Goal: Task Accomplishment & Management: Use online tool/utility

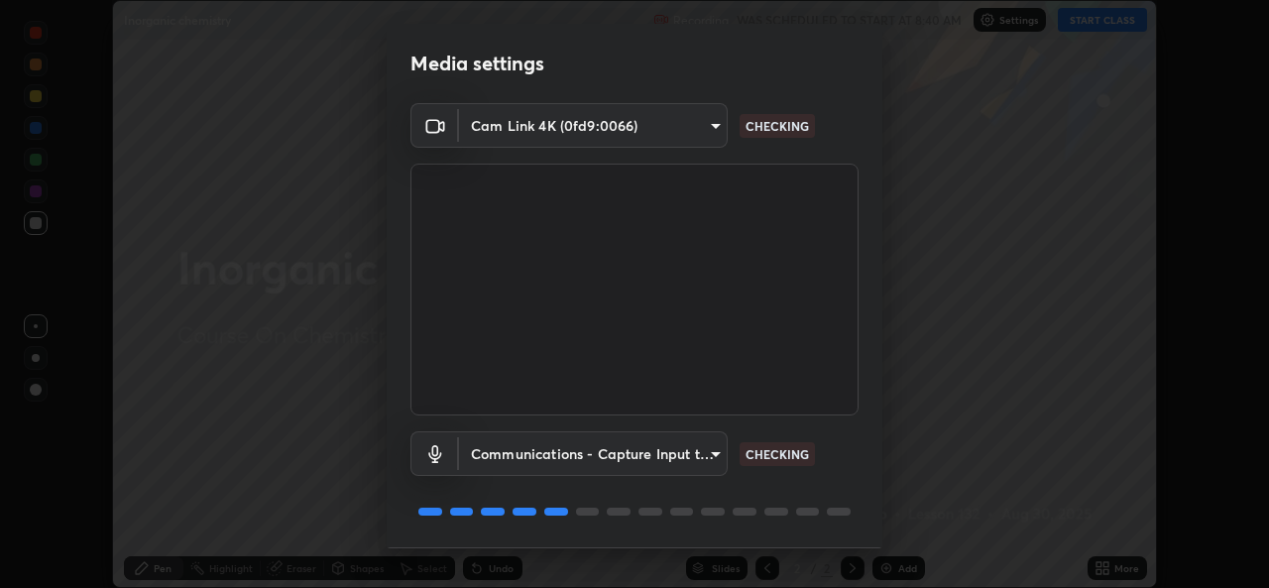
scroll to position [62, 0]
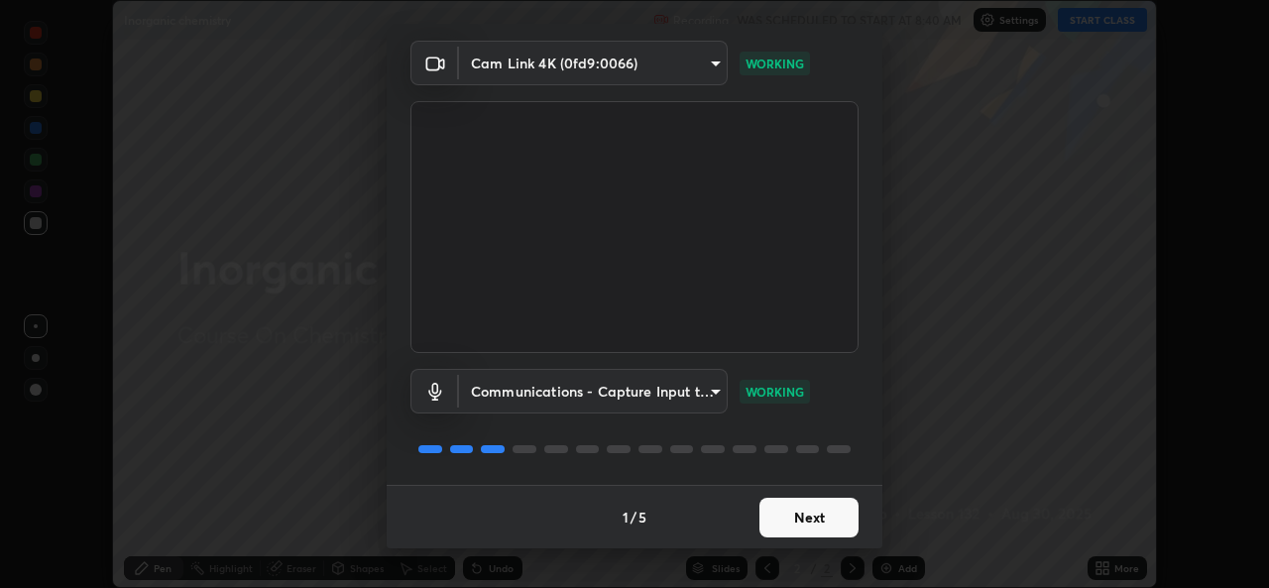
click at [820, 514] on button "Next" at bounding box center [809, 518] width 99 height 40
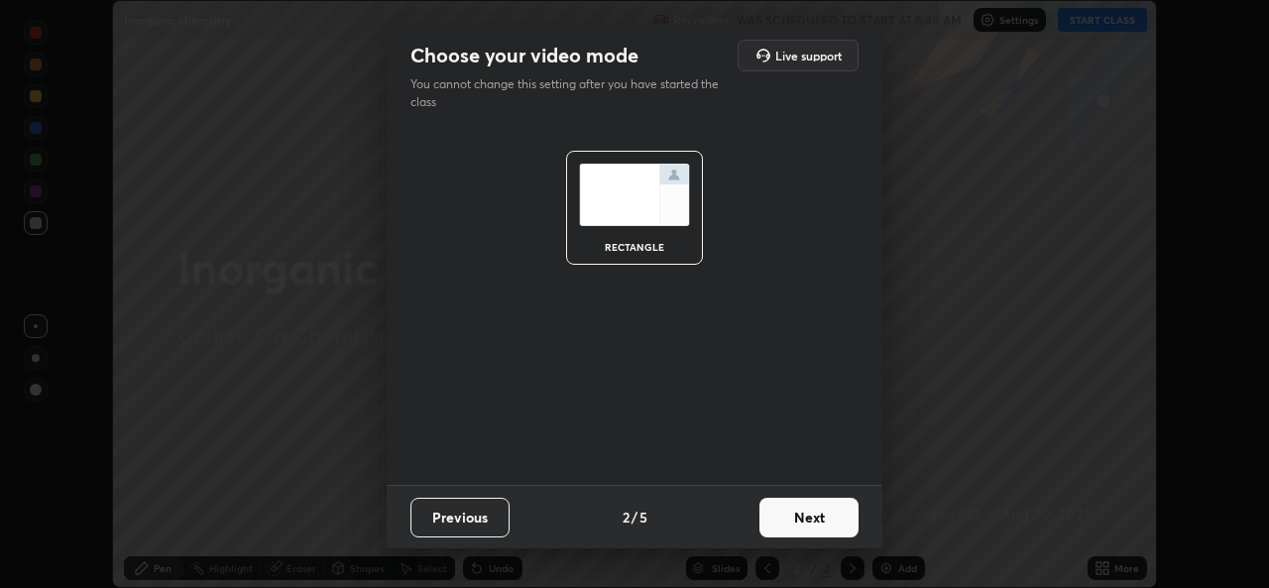
click at [816, 519] on button "Next" at bounding box center [809, 518] width 99 height 40
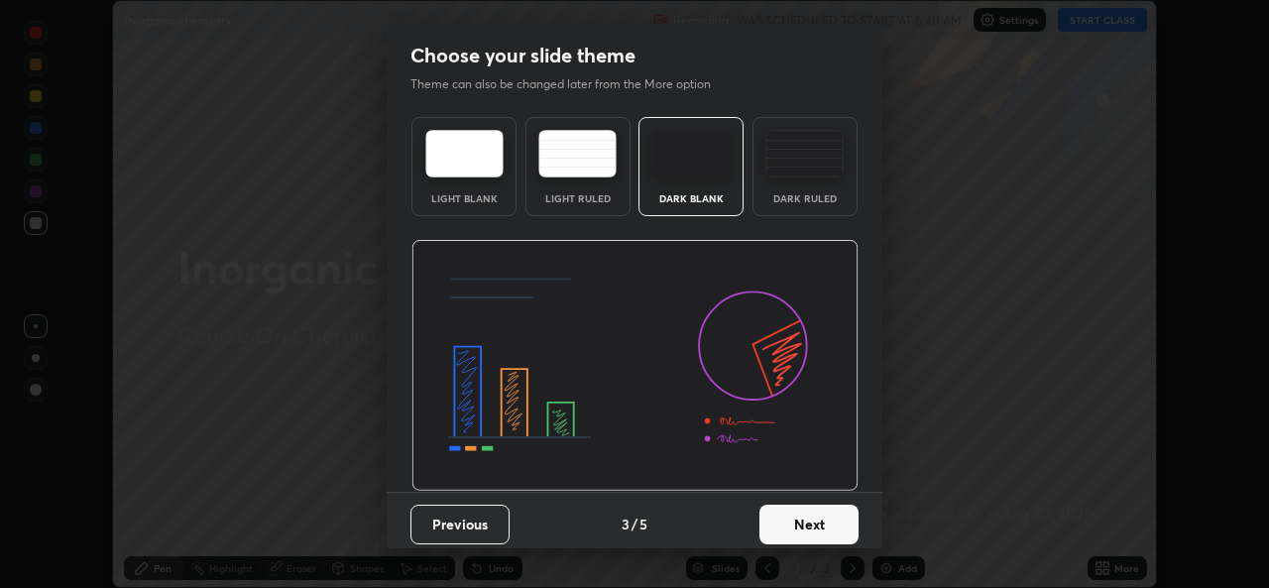
click at [823, 525] on button "Next" at bounding box center [809, 525] width 99 height 40
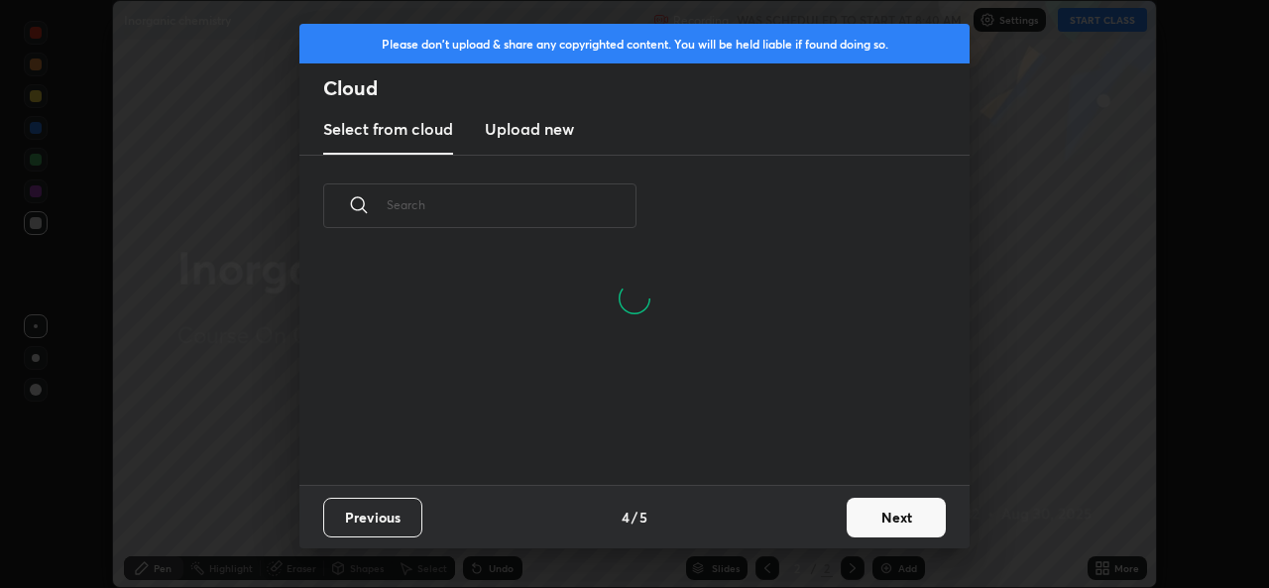
click at [905, 522] on button "Next" at bounding box center [896, 518] width 99 height 40
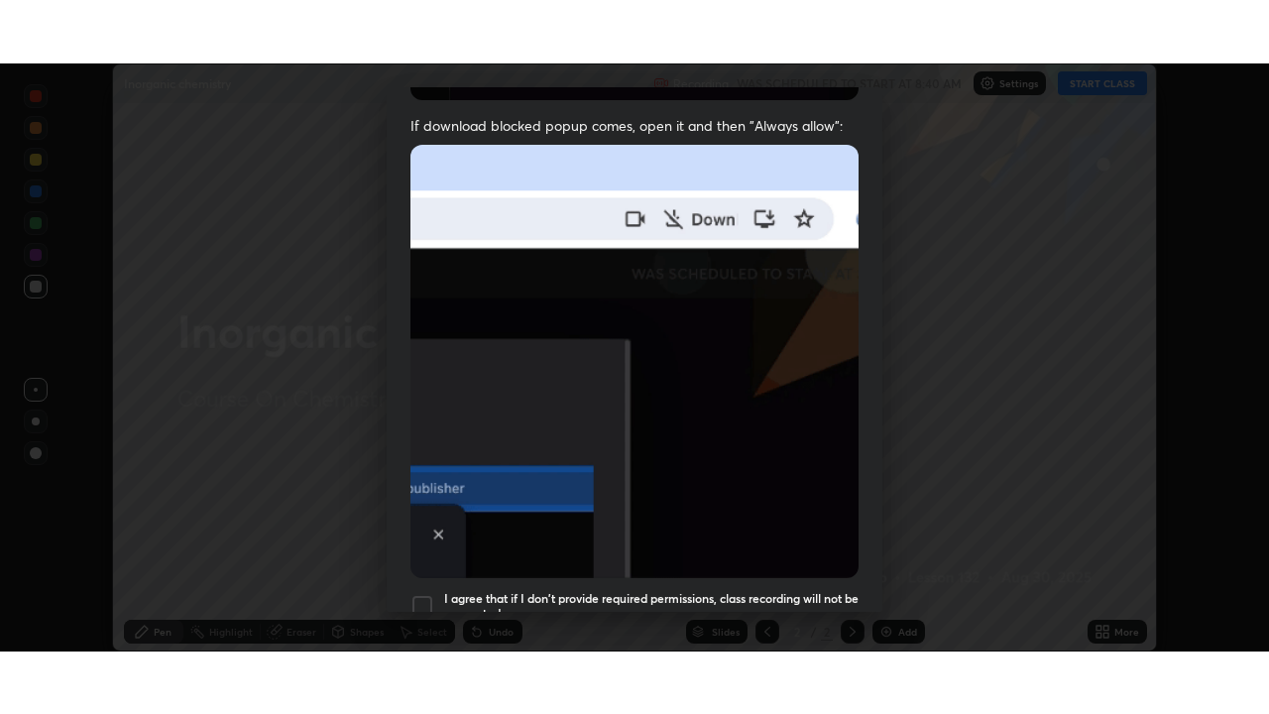
scroll to position [467, 0]
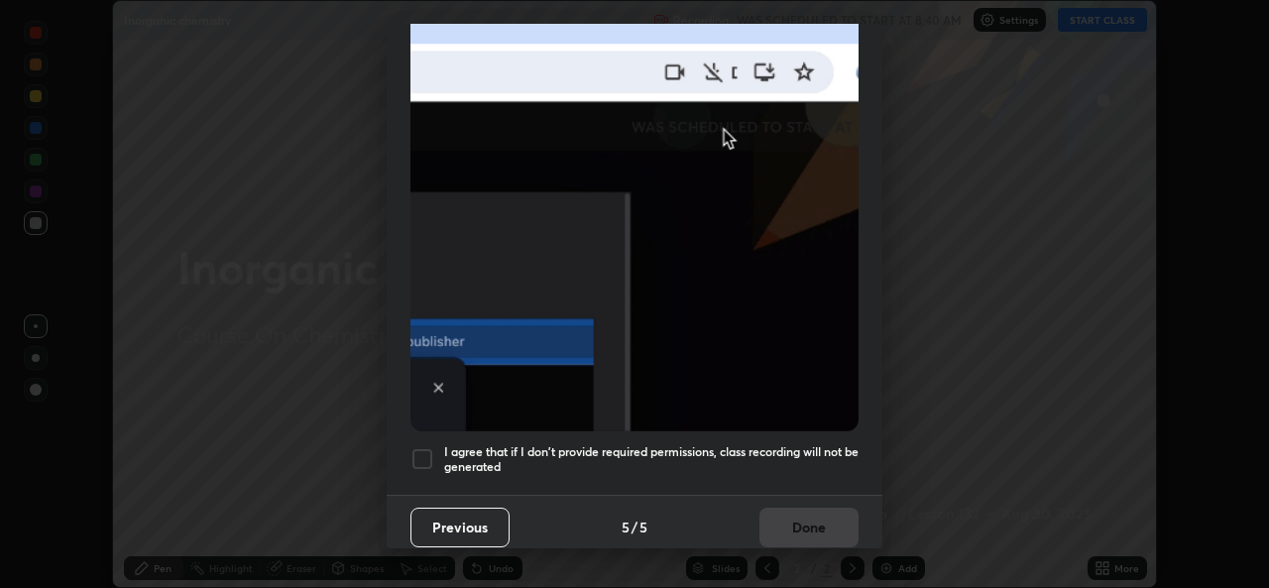
click at [424, 447] on div at bounding box center [423, 459] width 24 height 24
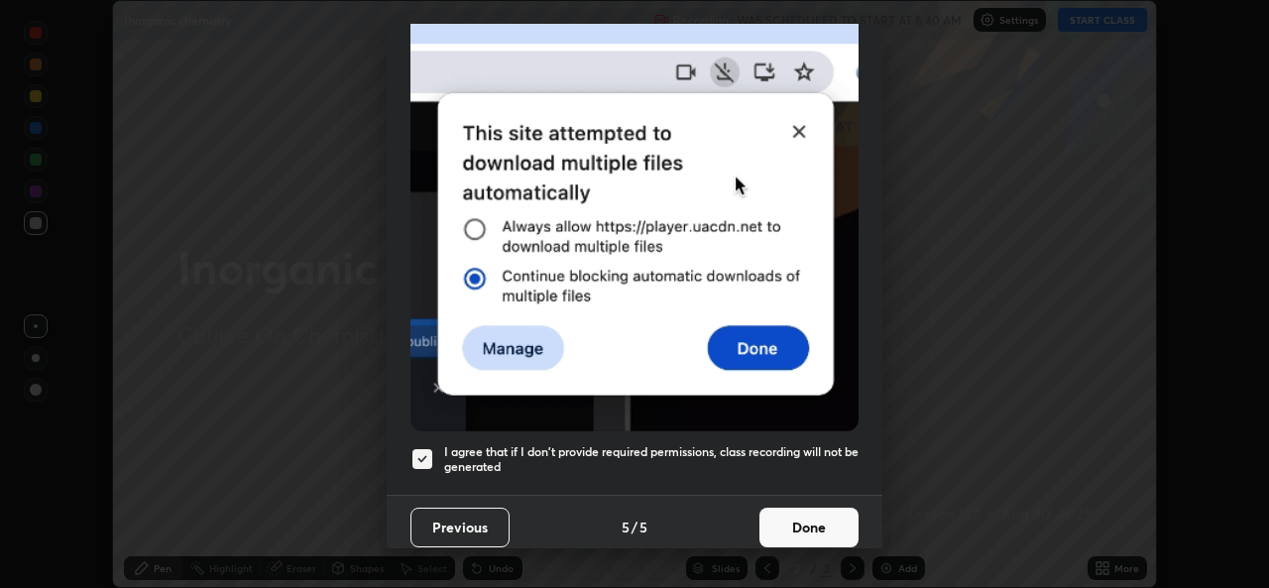
click at [818, 516] on button "Done" at bounding box center [809, 528] width 99 height 40
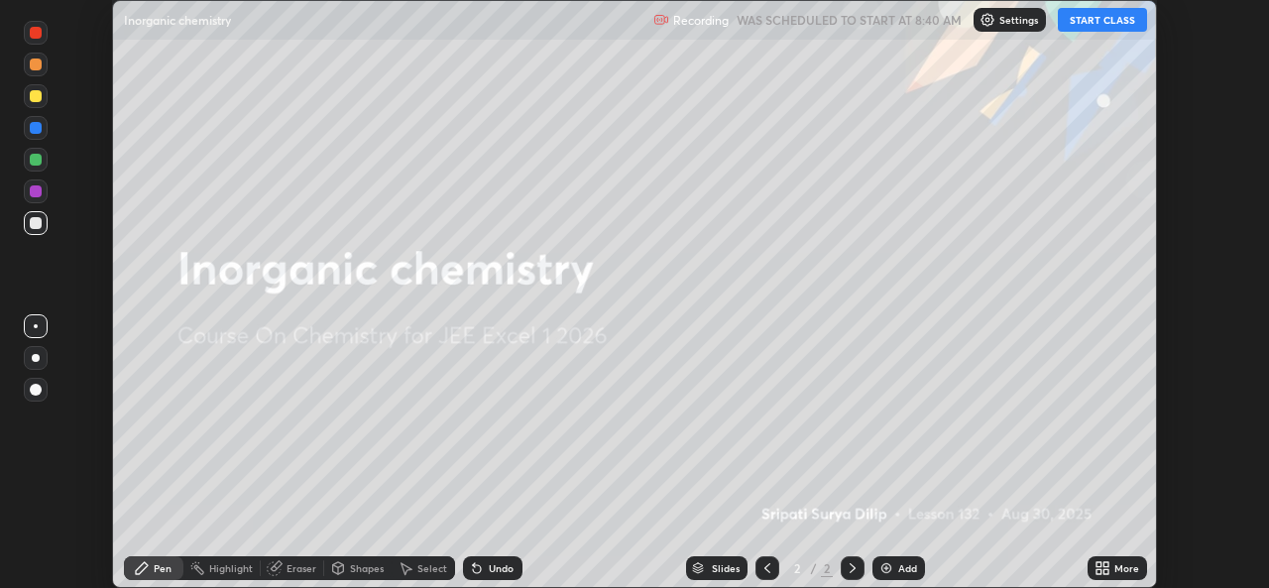
click at [1114, 21] on button "START CLASS" at bounding box center [1102, 20] width 89 height 24
click at [1105, 569] on icon at bounding box center [1106, 571] width 5 height 5
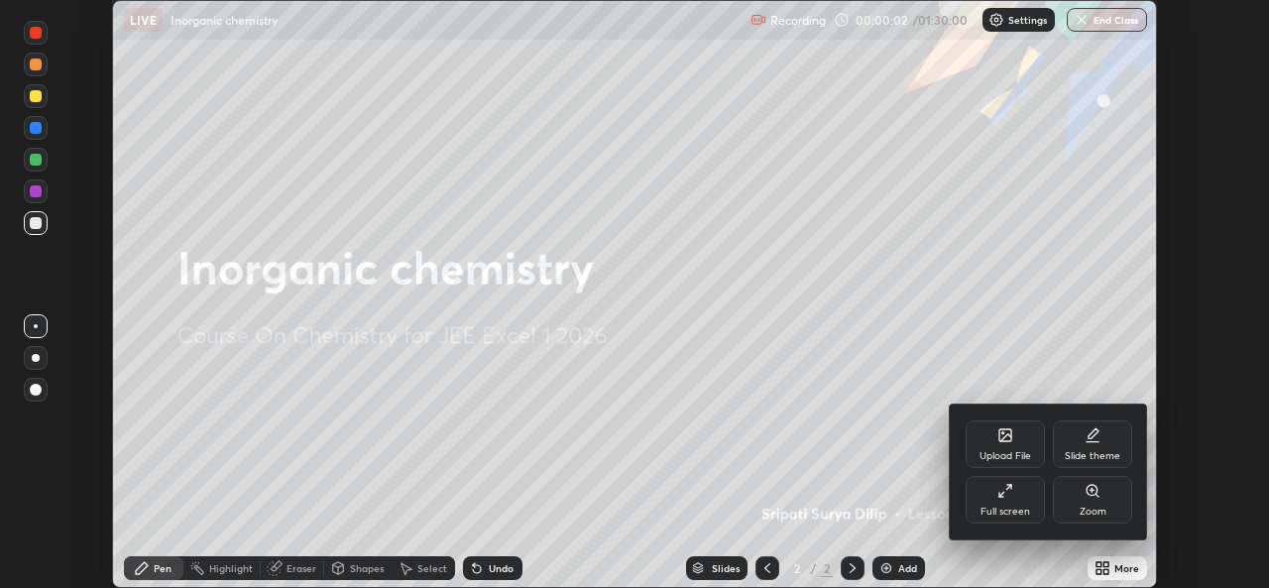
click at [1019, 507] on div "Full screen" at bounding box center [1006, 512] width 50 height 10
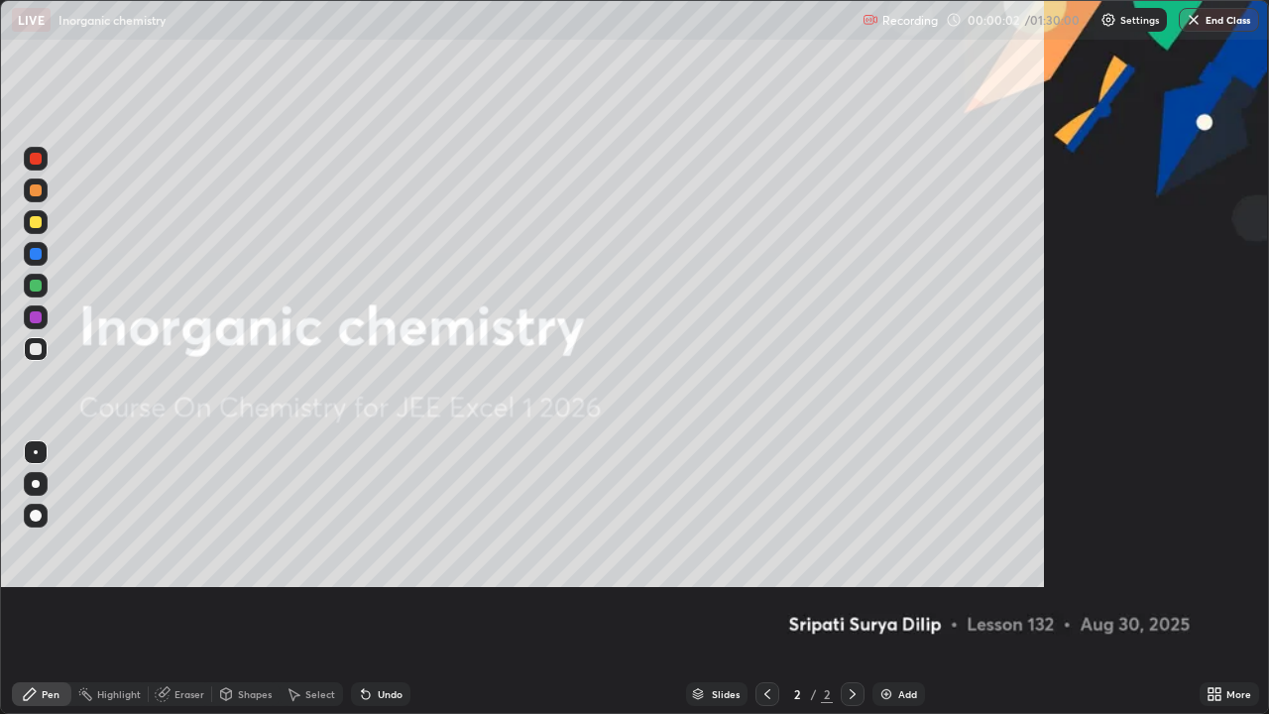
scroll to position [714, 1269]
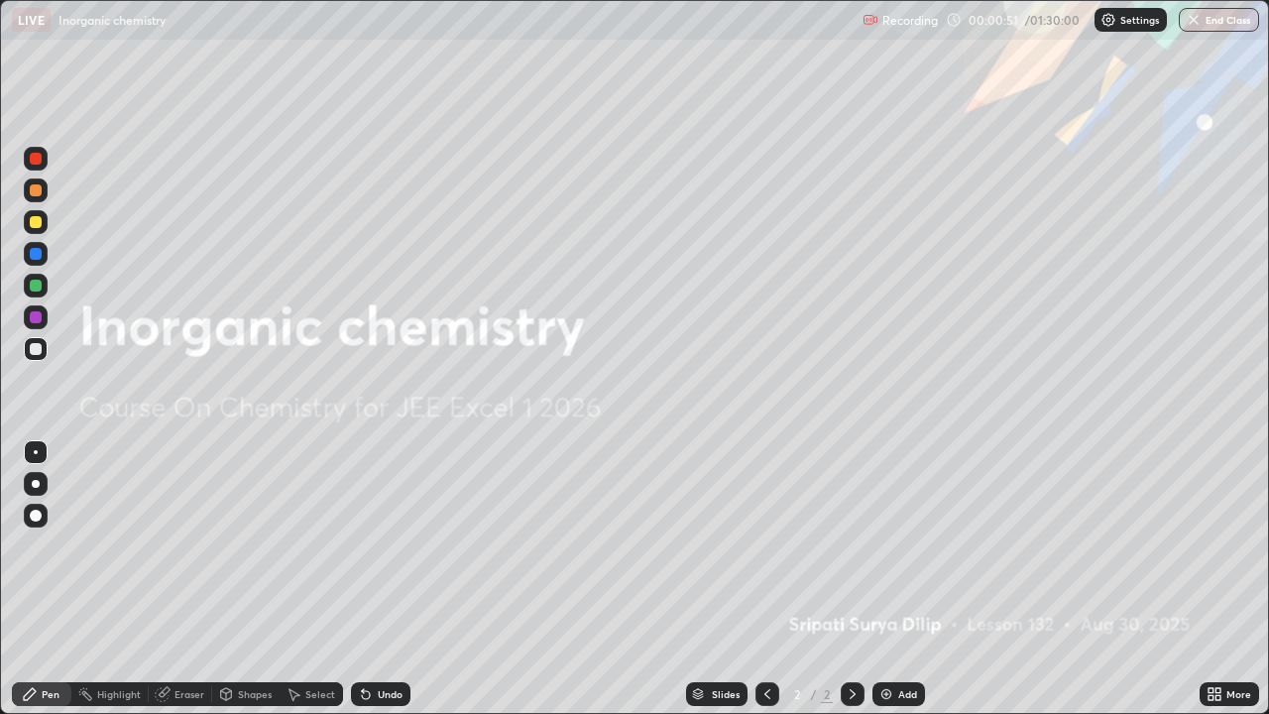
click at [887, 587] on img at bounding box center [887, 694] width 16 height 16
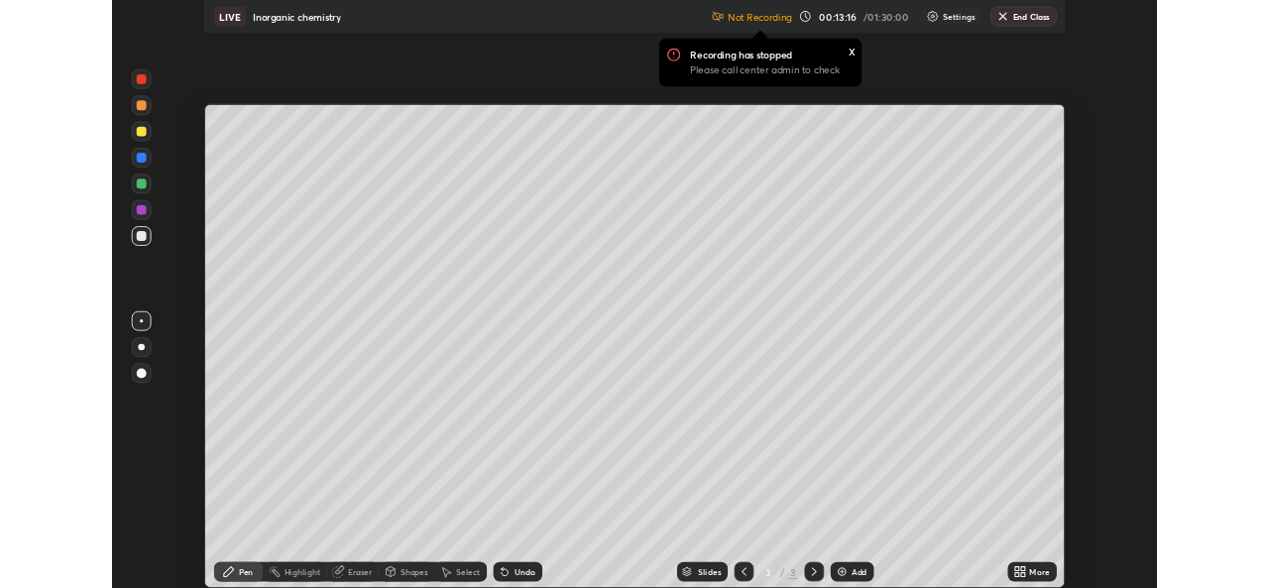
scroll to position [98577, 97896]
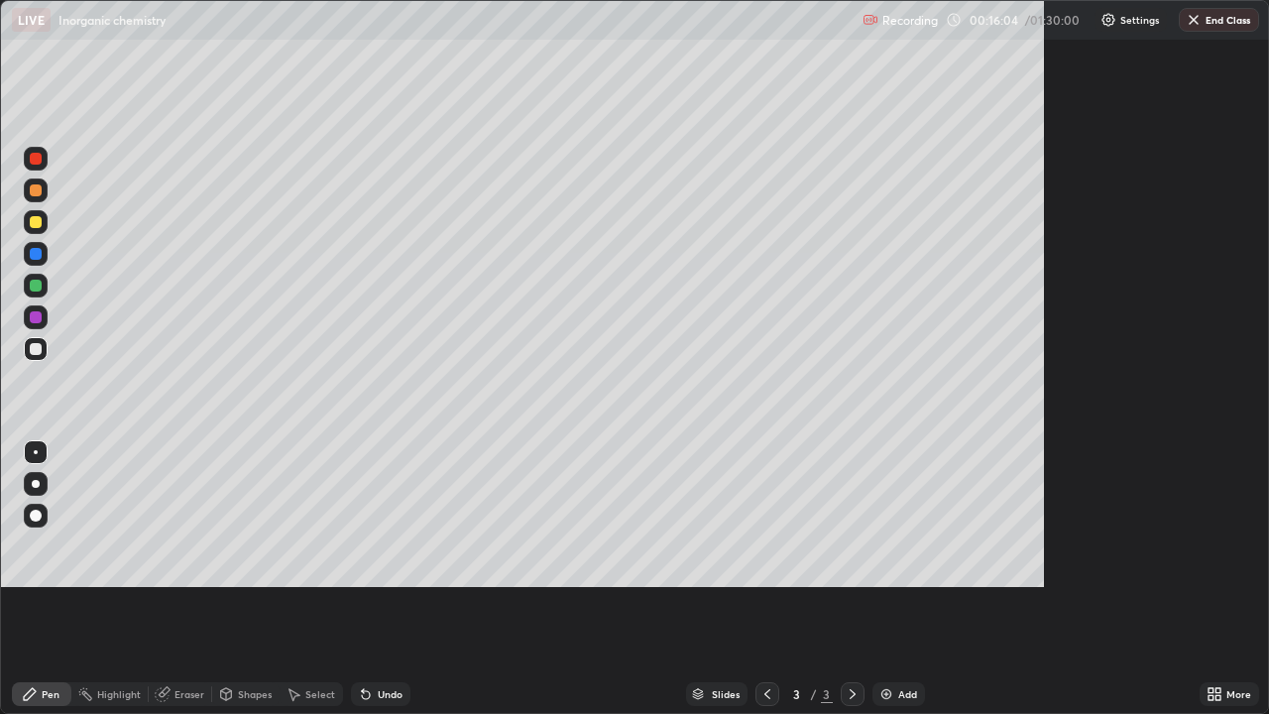
scroll to position [714, 1269]
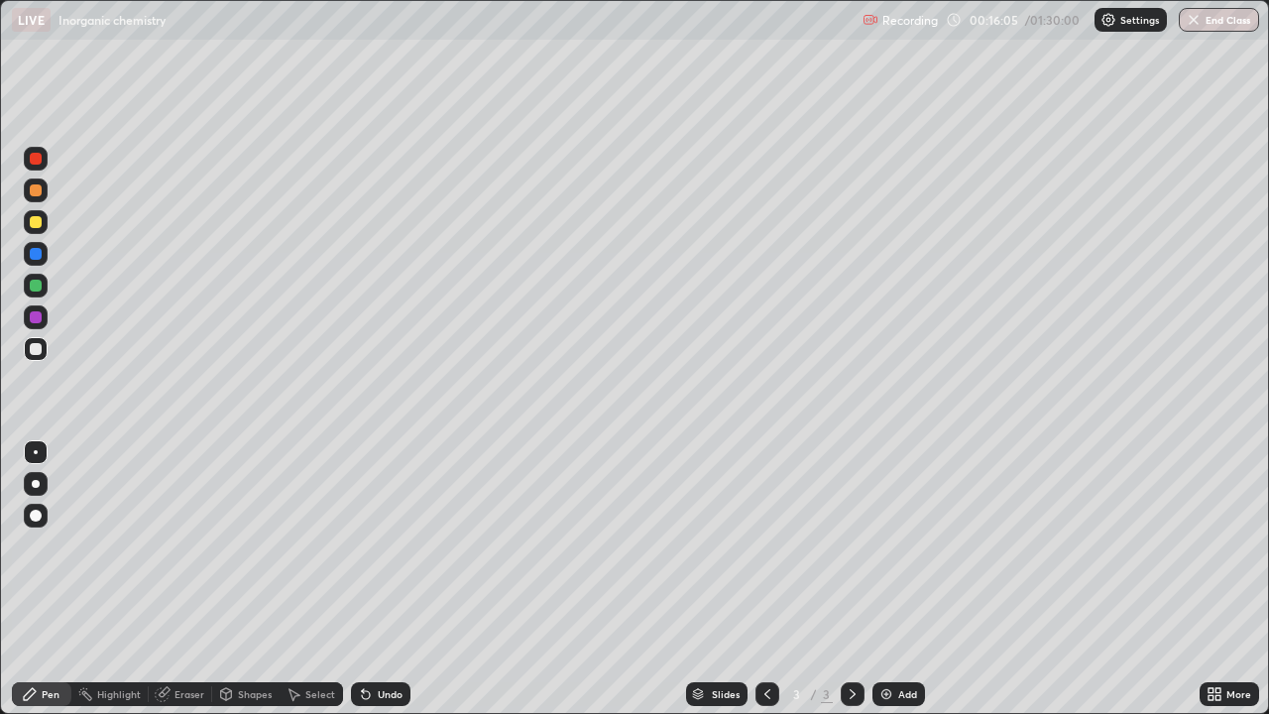
click at [362, 587] on icon at bounding box center [366, 695] width 8 height 8
click at [367, 587] on icon at bounding box center [366, 694] width 16 height 16
click at [883, 587] on img at bounding box center [887, 694] width 16 height 16
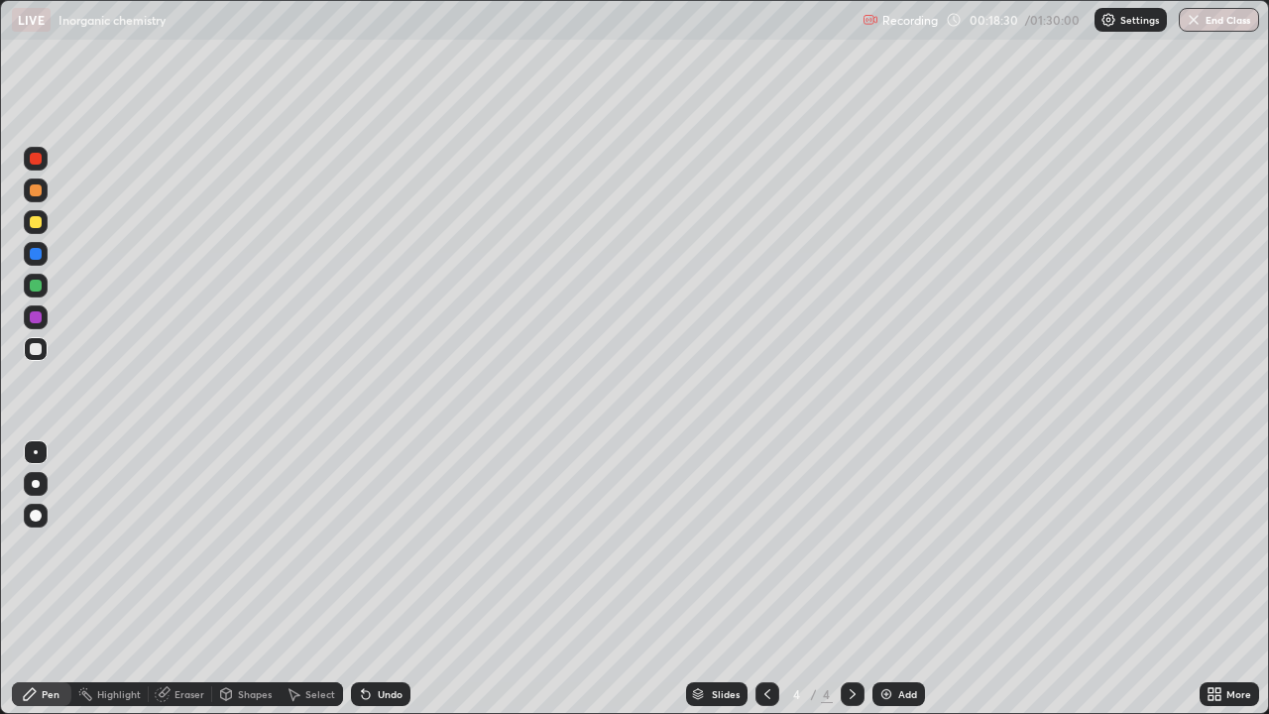
click at [39, 225] on div at bounding box center [36, 222] width 12 height 12
click at [40, 224] on div at bounding box center [36, 222] width 12 height 12
click at [362, 587] on icon at bounding box center [366, 694] width 16 height 16
click at [363, 587] on icon at bounding box center [366, 695] width 8 height 8
click at [365, 587] on icon at bounding box center [366, 695] width 8 height 8
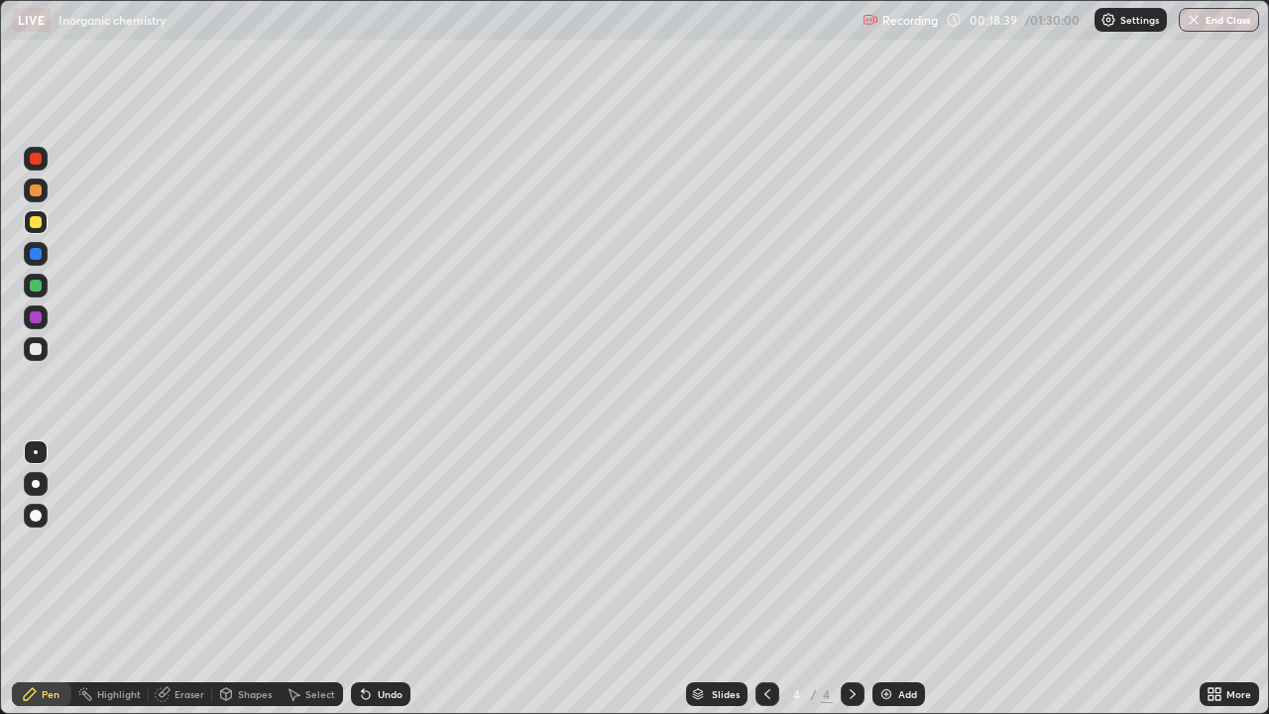
click at [366, 587] on div "Undo" at bounding box center [380, 694] width 59 height 24
click at [37, 160] on div at bounding box center [36, 159] width 12 height 12
click at [35, 350] on div at bounding box center [36, 349] width 12 height 12
click at [35, 351] on div at bounding box center [36, 349] width 12 height 12
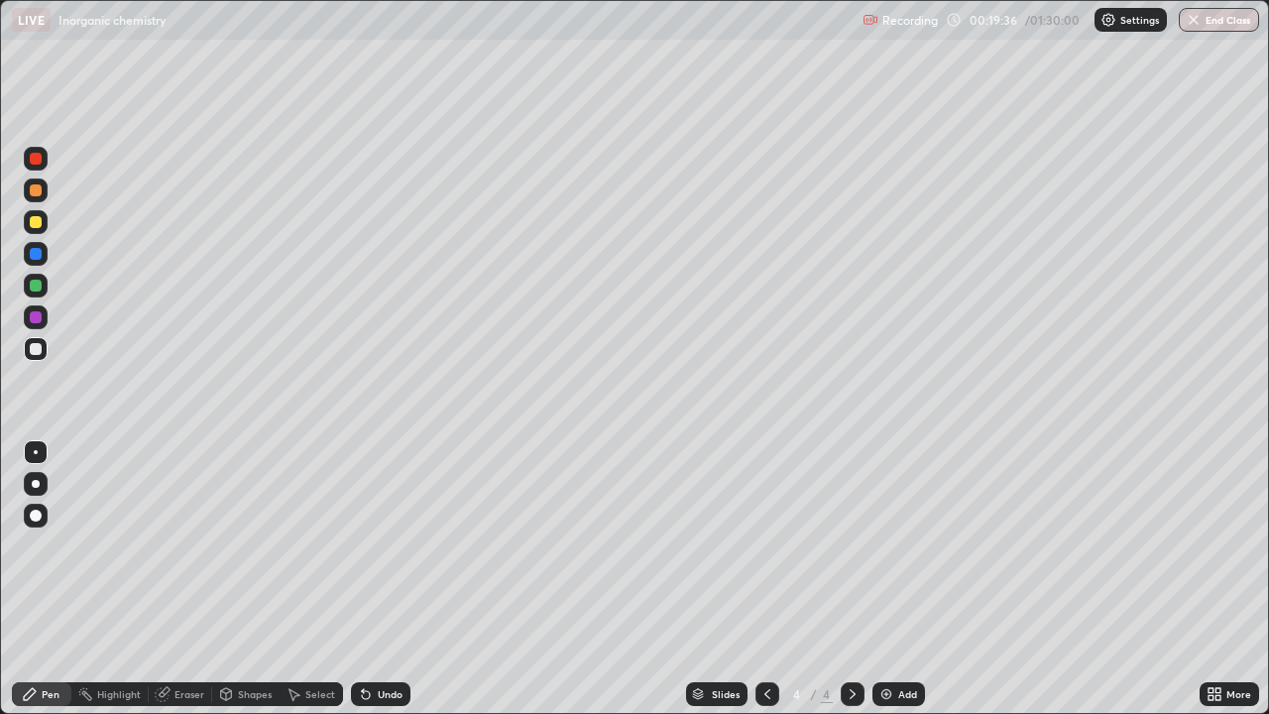
click at [36, 223] on div at bounding box center [36, 222] width 12 height 12
click at [34, 231] on div at bounding box center [36, 222] width 24 height 24
click at [41, 359] on div at bounding box center [36, 349] width 24 height 24
click at [38, 360] on div at bounding box center [36, 349] width 24 height 24
click at [32, 223] on div at bounding box center [36, 222] width 12 height 12
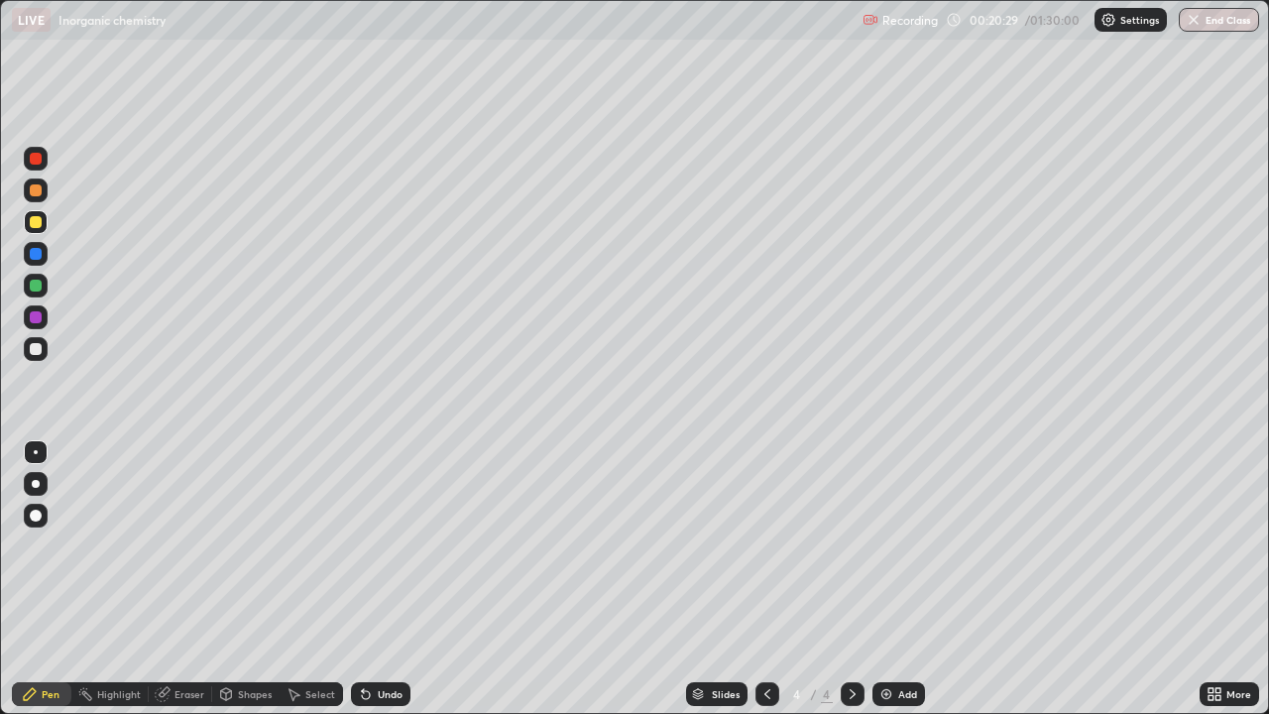
click at [34, 229] on div at bounding box center [36, 222] width 24 height 24
click at [36, 293] on div at bounding box center [36, 286] width 24 height 24
click at [35, 294] on div at bounding box center [36, 286] width 24 height 24
click at [173, 587] on div "Eraser" at bounding box center [180, 694] width 63 height 24
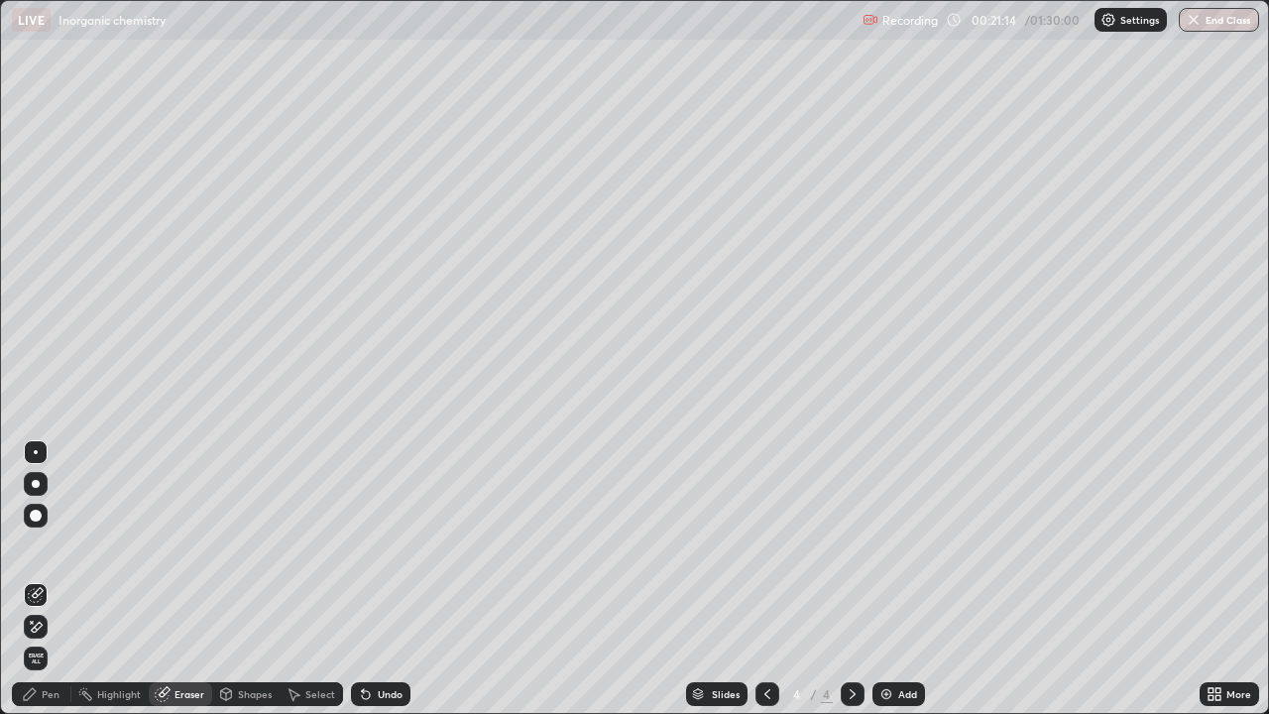
click at [47, 587] on div "Pen" at bounding box center [51, 694] width 18 height 10
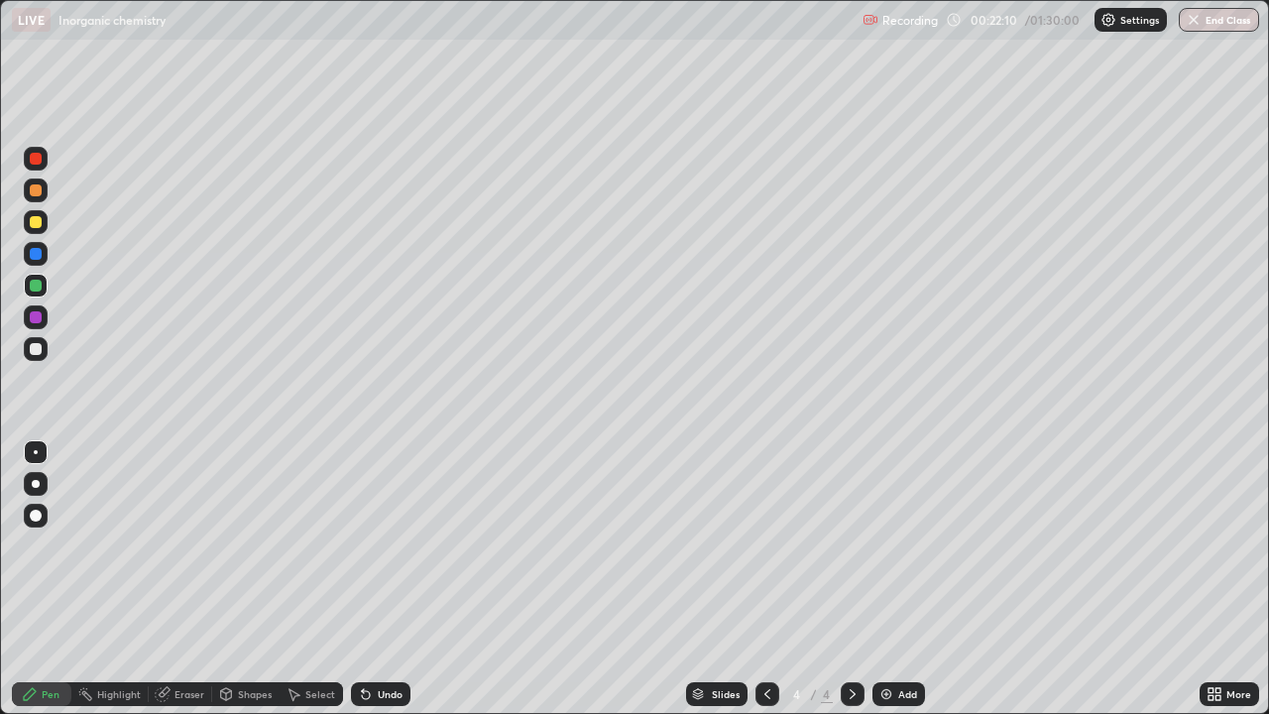
click at [31, 263] on div at bounding box center [36, 254] width 24 height 24
click at [30, 277] on div at bounding box center [36, 286] width 24 height 24
click at [36, 255] on div at bounding box center [36, 254] width 12 height 12
click at [30, 263] on div at bounding box center [36, 254] width 24 height 24
click at [36, 262] on div at bounding box center [36, 254] width 24 height 24
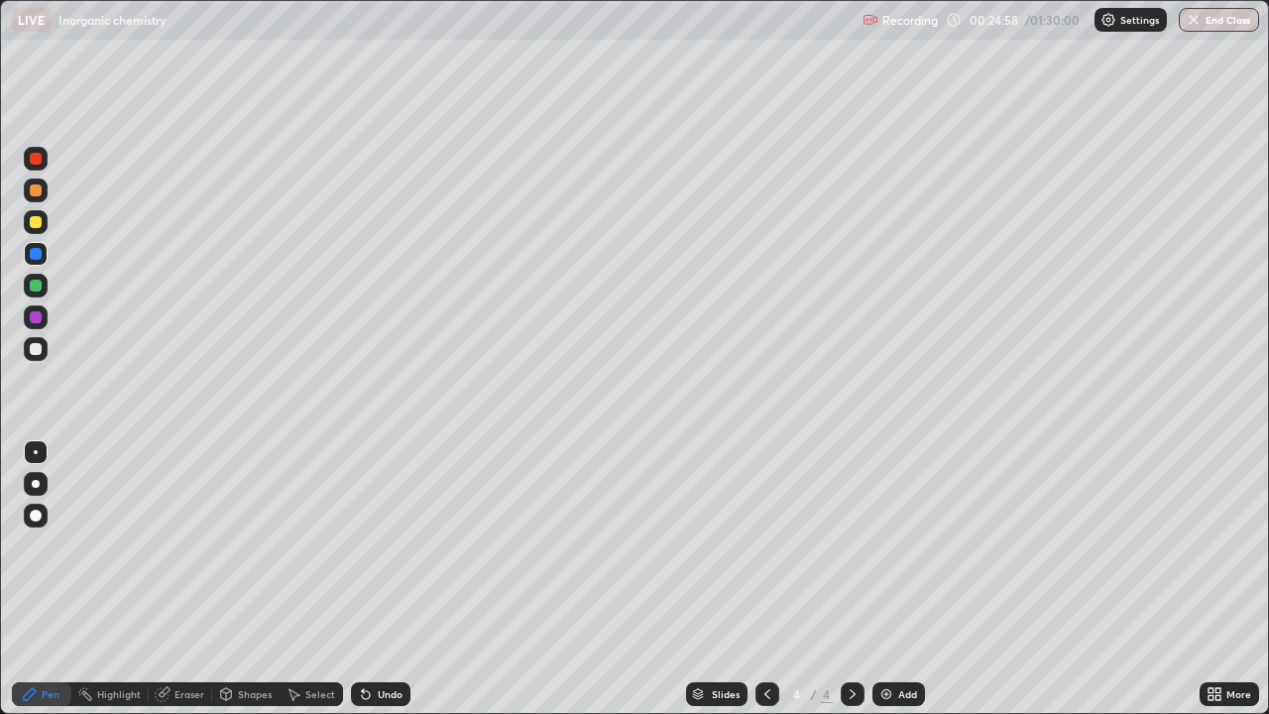
click at [891, 587] on img at bounding box center [887, 694] width 16 height 16
click at [39, 198] on div at bounding box center [36, 190] width 24 height 24
click at [36, 191] on div at bounding box center [36, 190] width 12 height 12
click at [37, 263] on div at bounding box center [36, 254] width 24 height 24
click at [36, 255] on div at bounding box center [36, 254] width 12 height 12
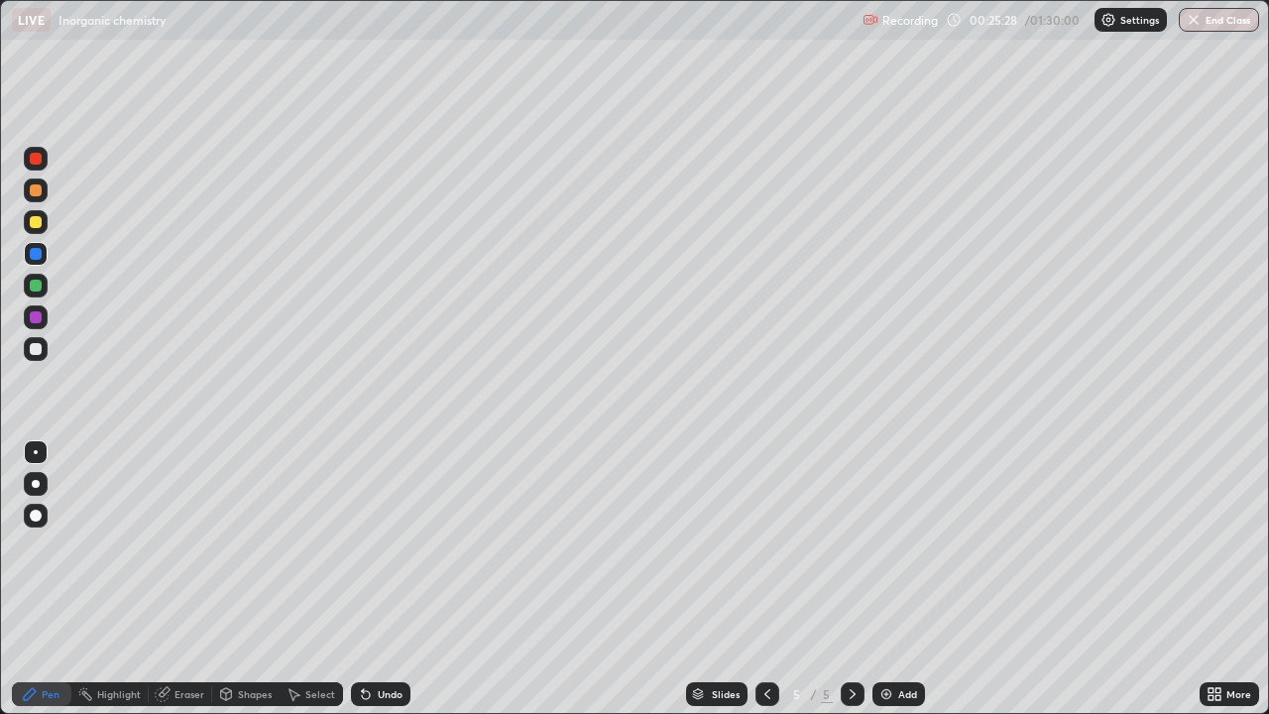
click at [34, 350] on div at bounding box center [36, 349] width 12 height 12
click at [34, 255] on div at bounding box center [36, 254] width 12 height 12
click at [36, 350] on div at bounding box center [36, 349] width 12 height 12
click at [42, 263] on div at bounding box center [36, 254] width 24 height 24
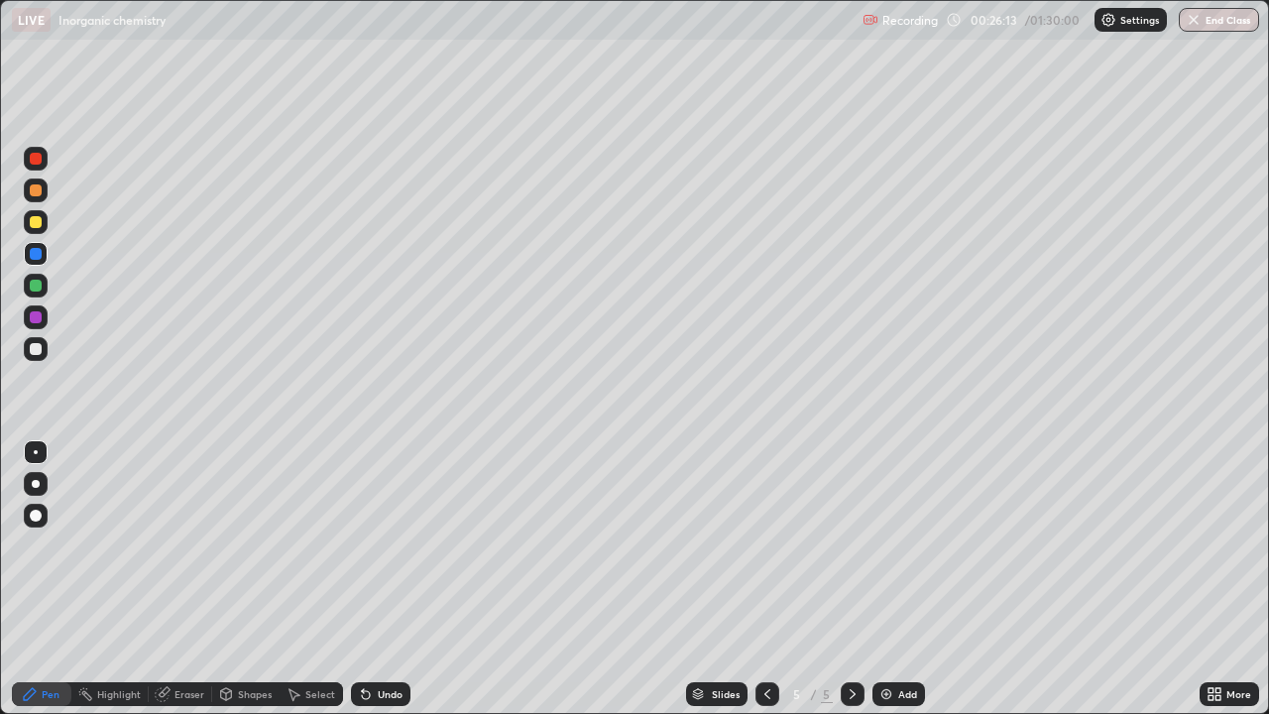
click at [36, 287] on div at bounding box center [36, 286] width 12 height 12
click at [29, 350] on div at bounding box center [36, 349] width 24 height 24
click at [28, 350] on div at bounding box center [36, 349] width 24 height 24
click at [32, 290] on div at bounding box center [36, 286] width 12 height 12
click at [30, 291] on div at bounding box center [36, 286] width 24 height 24
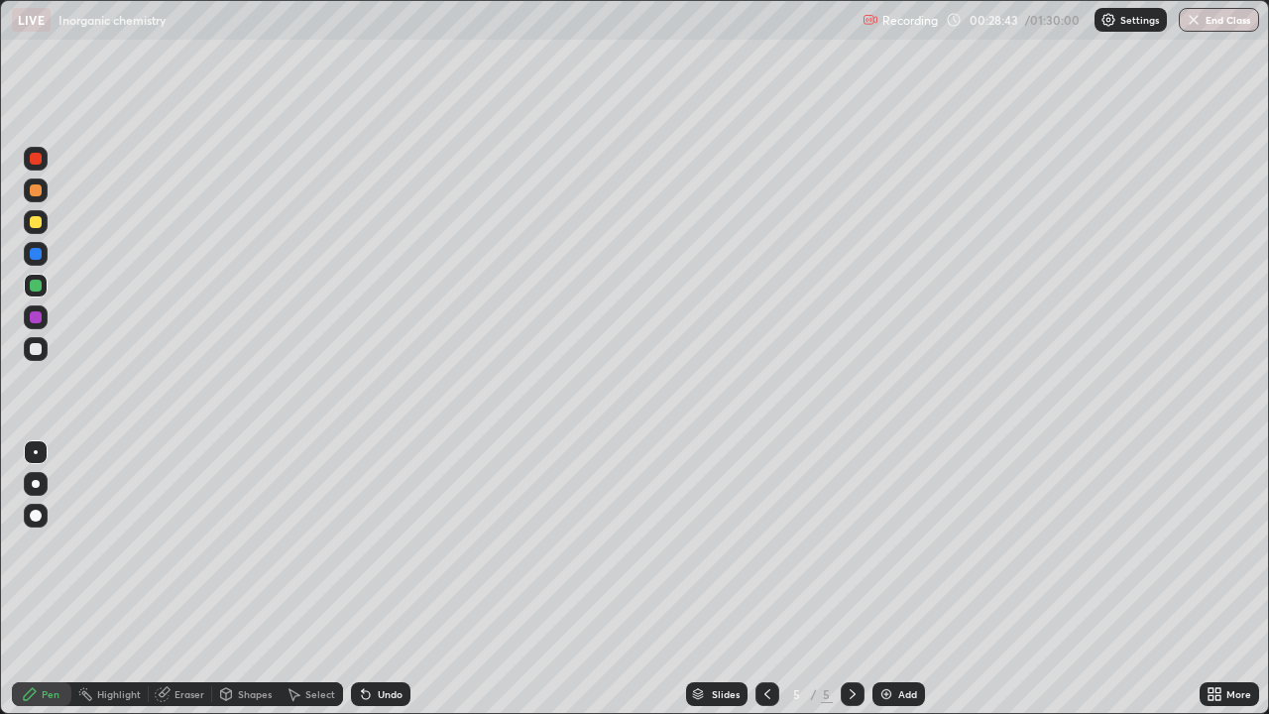
click at [40, 354] on div at bounding box center [36, 349] width 24 height 24
click at [41, 353] on div at bounding box center [36, 349] width 24 height 24
click at [40, 321] on div at bounding box center [36, 317] width 12 height 12
click at [40, 320] on div at bounding box center [36, 317] width 12 height 12
click at [880, 587] on img at bounding box center [887, 694] width 16 height 16
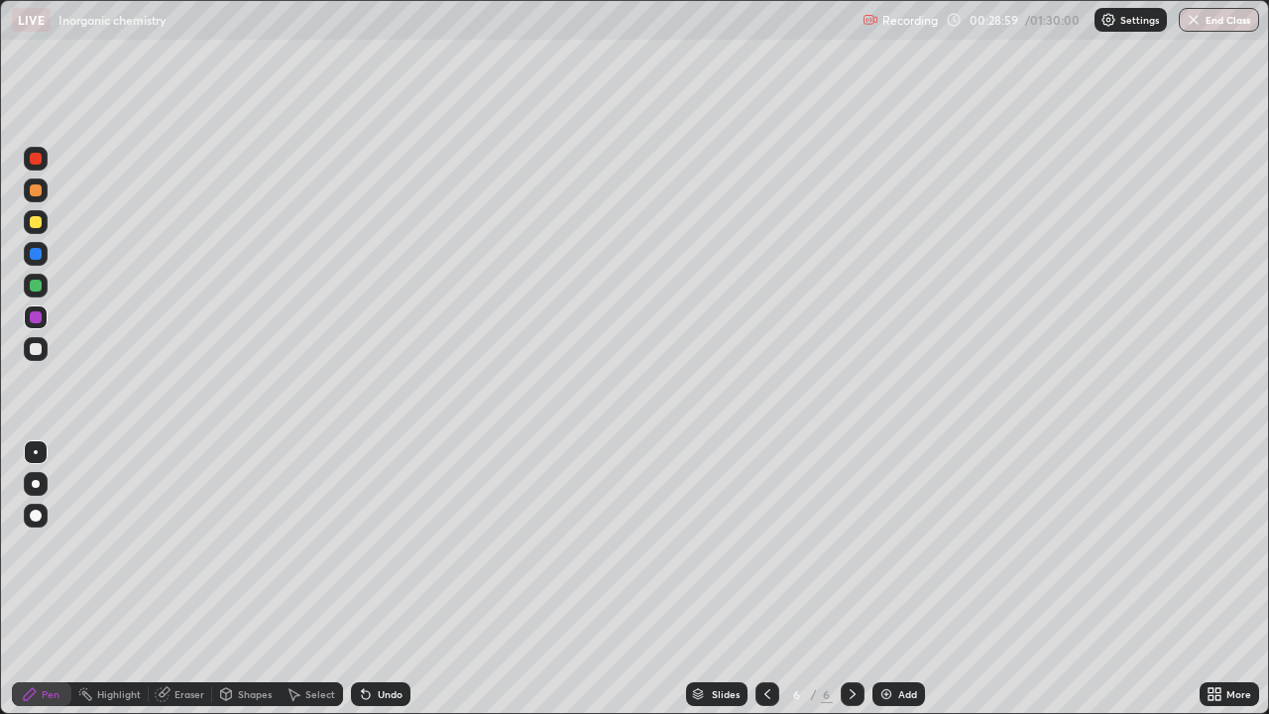
click at [40, 227] on div at bounding box center [36, 222] width 24 height 24
click at [36, 223] on div at bounding box center [36, 222] width 12 height 12
click at [362, 587] on icon at bounding box center [363, 690] width 2 height 2
click at [362, 587] on icon at bounding box center [366, 695] width 8 height 8
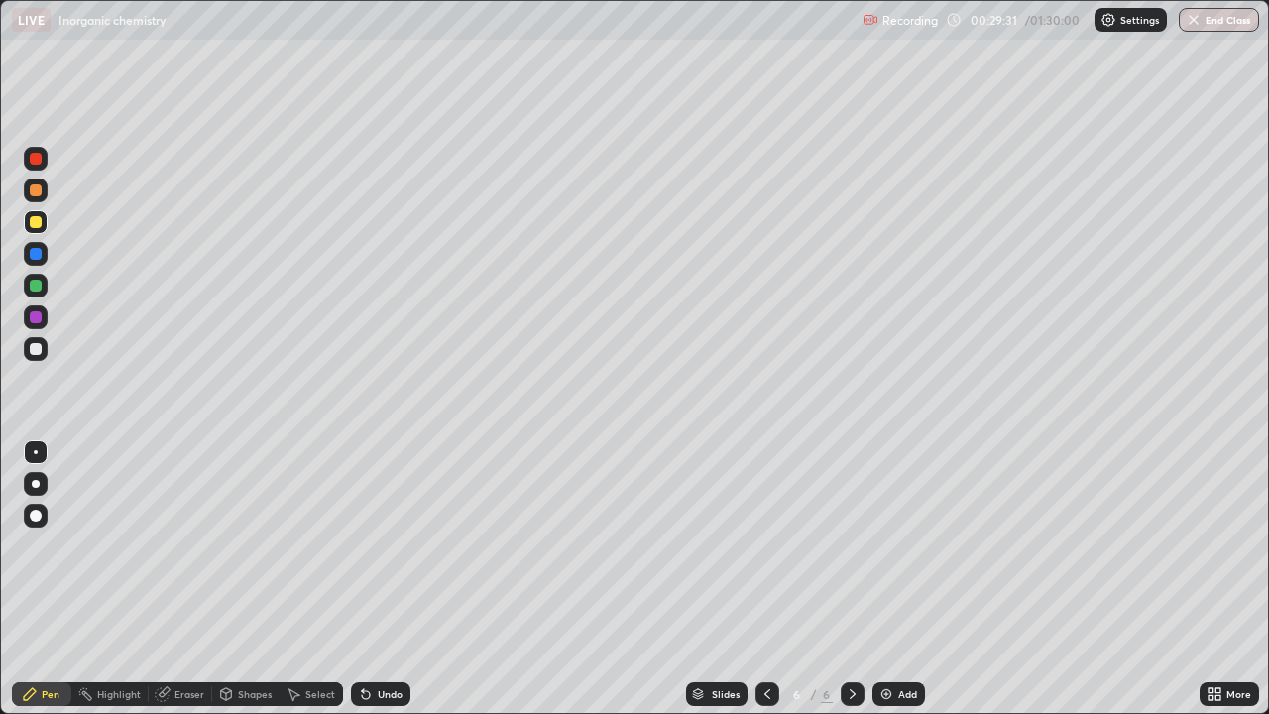
click at [362, 587] on icon at bounding box center [366, 695] width 8 height 8
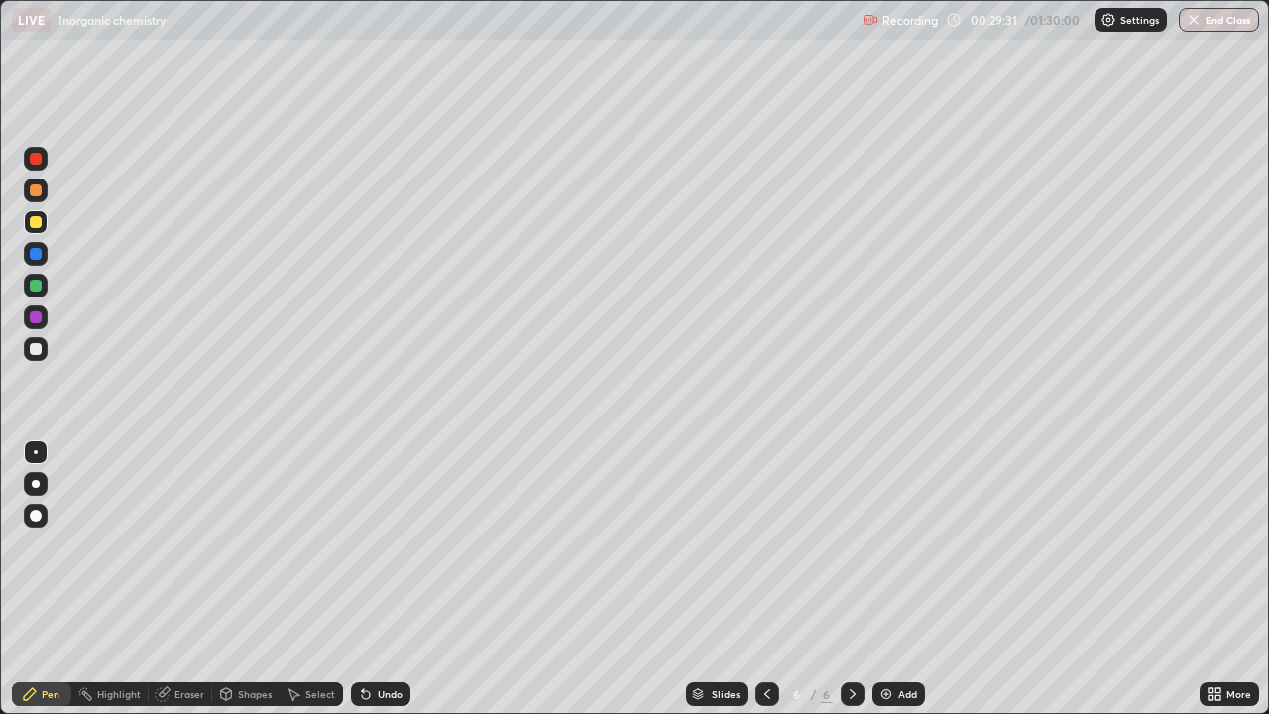
click at [362, 587] on icon at bounding box center [366, 695] width 8 height 8
click at [351, 587] on div "Undo" at bounding box center [380, 694] width 59 height 24
click at [362, 587] on icon at bounding box center [366, 695] width 8 height 8
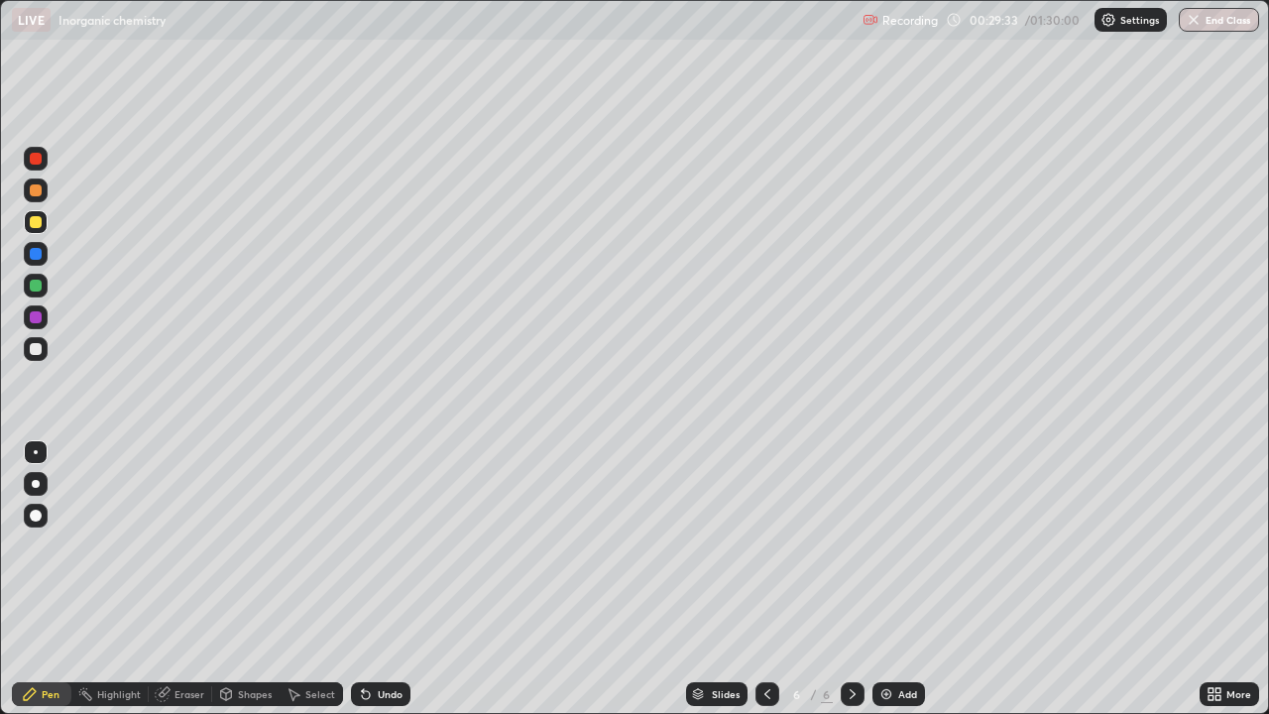
click at [351, 587] on div "Undo" at bounding box center [380, 694] width 59 height 24
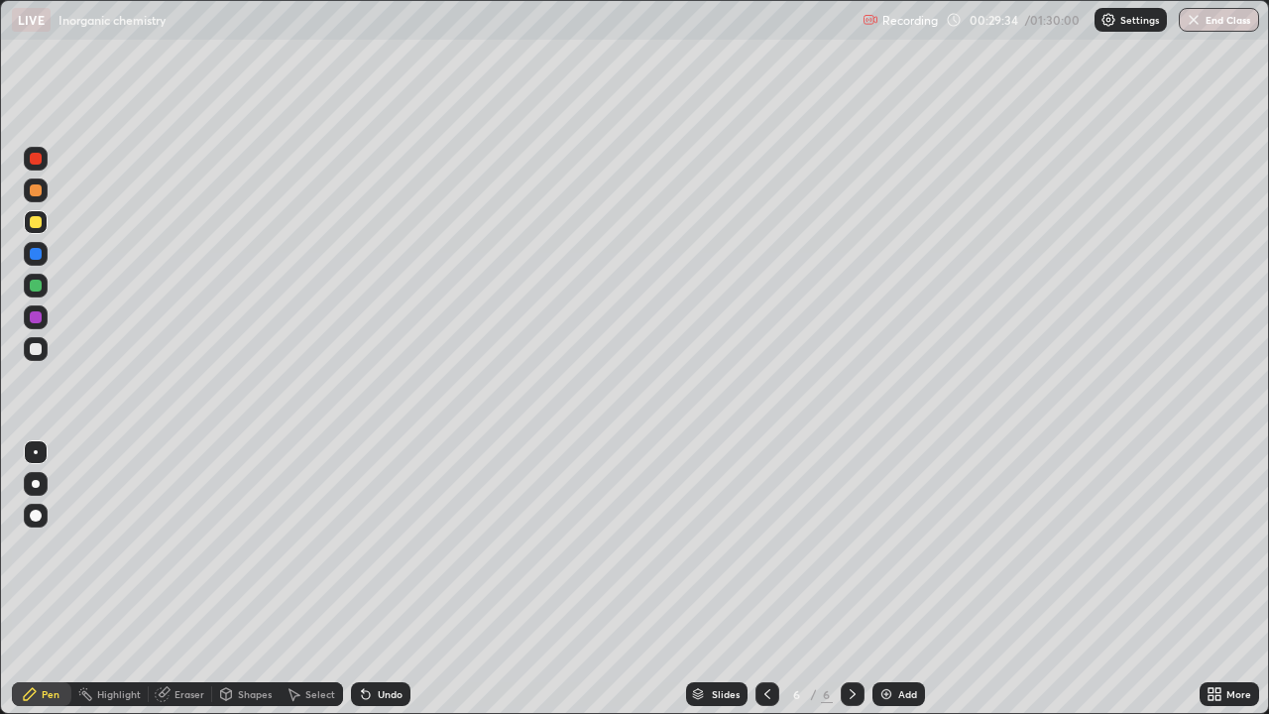
click at [351, 587] on div "Undo" at bounding box center [380, 694] width 59 height 24
click at [353, 587] on div "Undo" at bounding box center [380, 694] width 59 height 24
click at [766, 587] on icon at bounding box center [768, 694] width 16 height 16
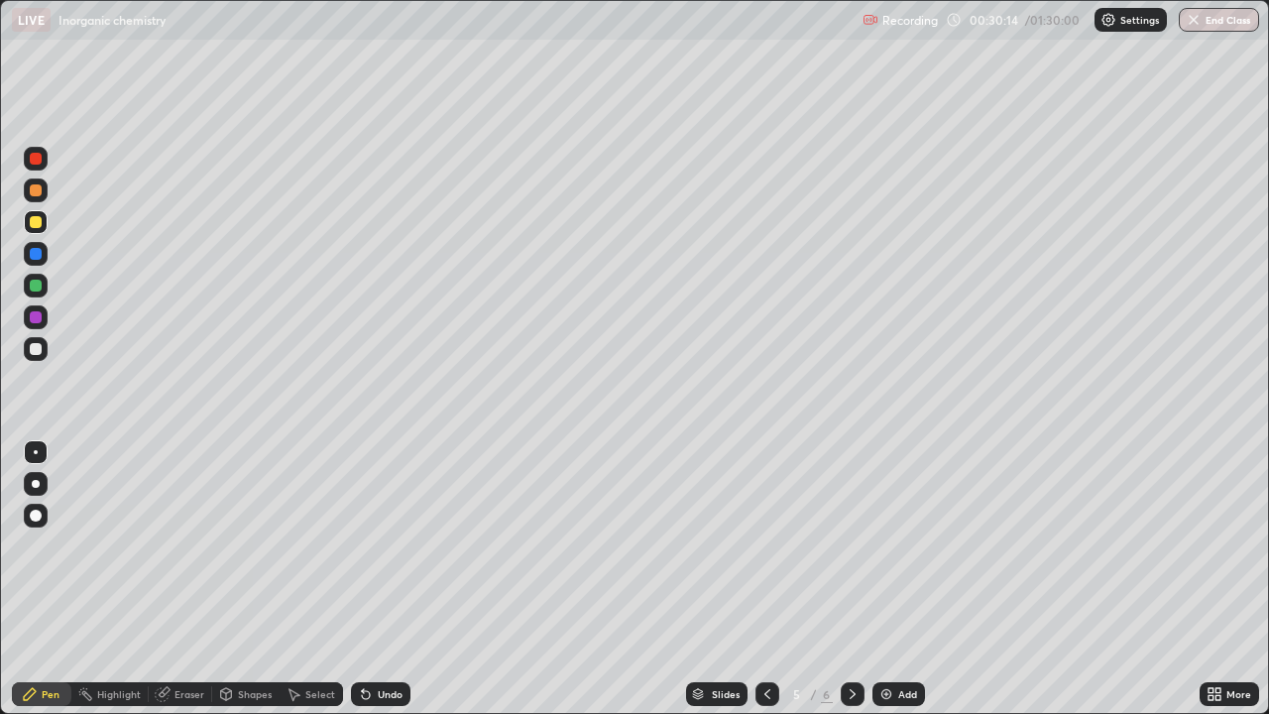
click at [851, 587] on icon at bounding box center [853, 694] width 16 height 16
click at [362, 587] on icon at bounding box center [363, 690] width 2 height 2
click at [366, 587] on icon at bounding box center [366, 695] width 8 height 8
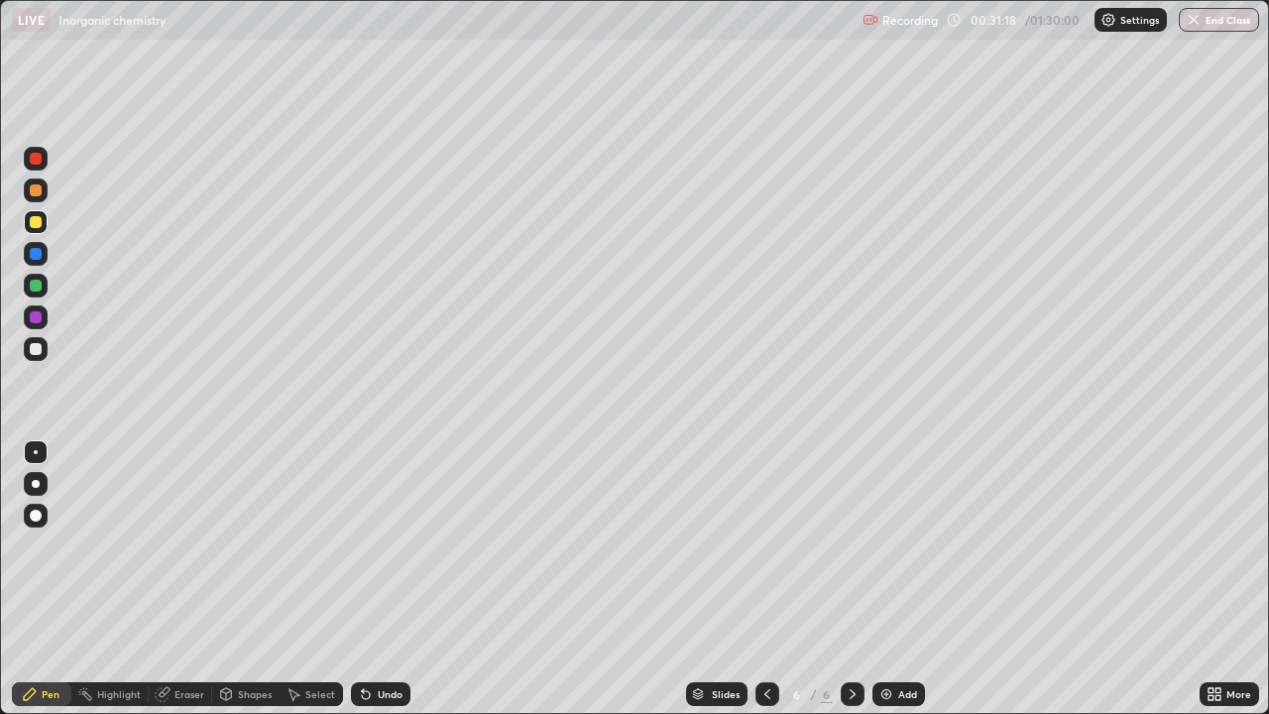
click at [33, 354] on div at bounding box center [36, 349] width 12 height 12
click at [31, 354] on div at bounding box center [36, 349] width 24 height 24
click at [362, 587] on icon at bounding box center [363, 690] width 2 height 2
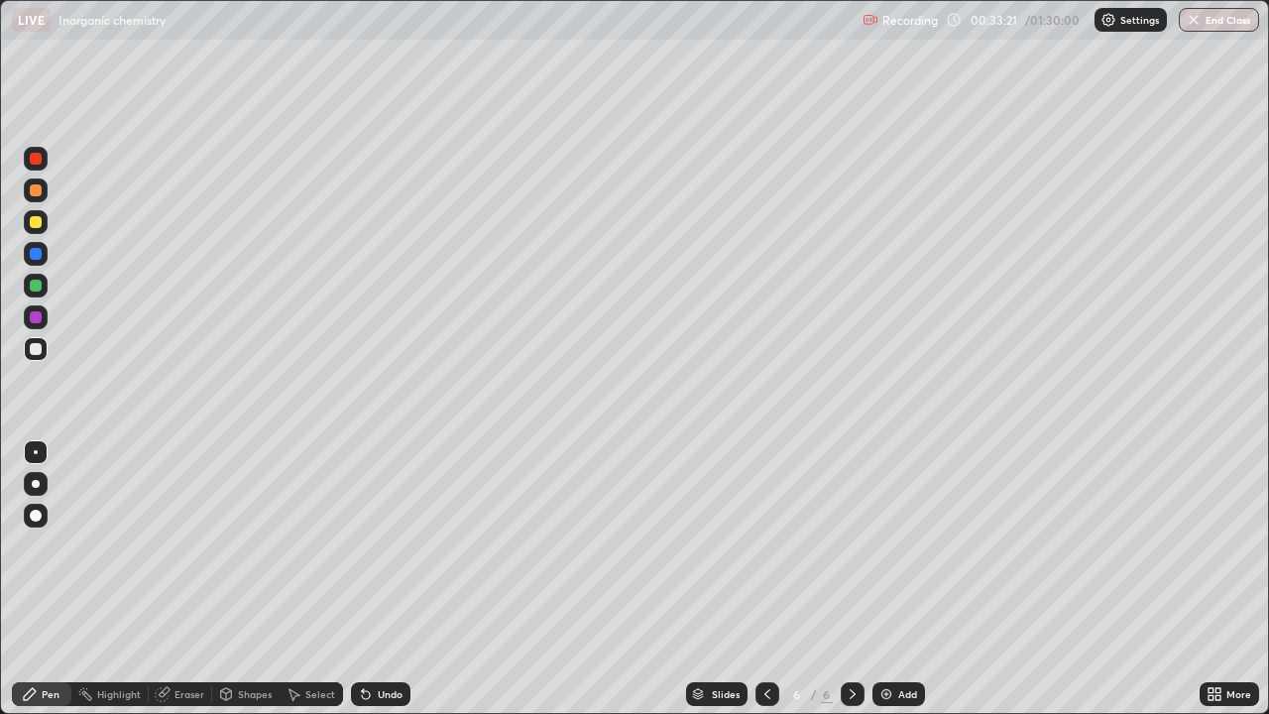
click at [362, 587] on icon at bounding box center [363, 690] width 2 height 2
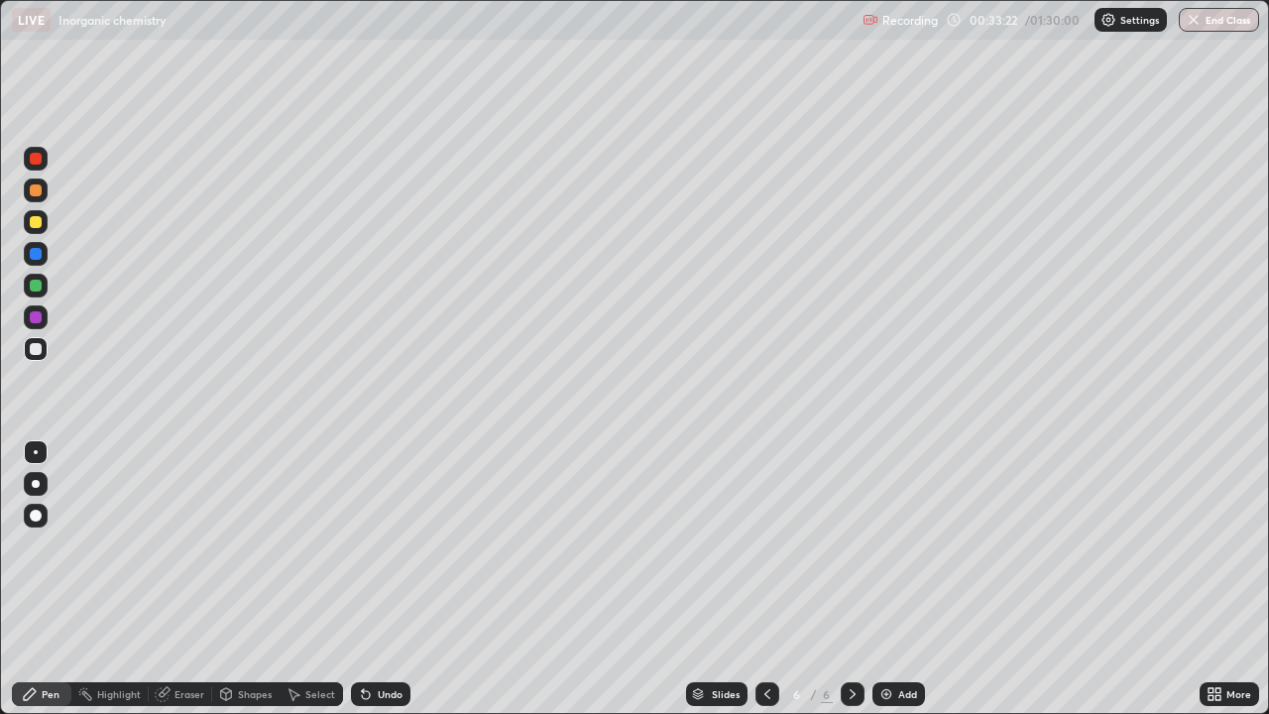
click at [362, 587] on icon at bounding box center [363, 690] width 2 height 2
click at [366, 587] on icon at bounding box center [366, 695] width 8 height 8
click at [37, 293] on div at bounding box center [36, 286] width 24 height 24
click at [38, 293] on div at bounding box center [36, 286] width 24 height 24
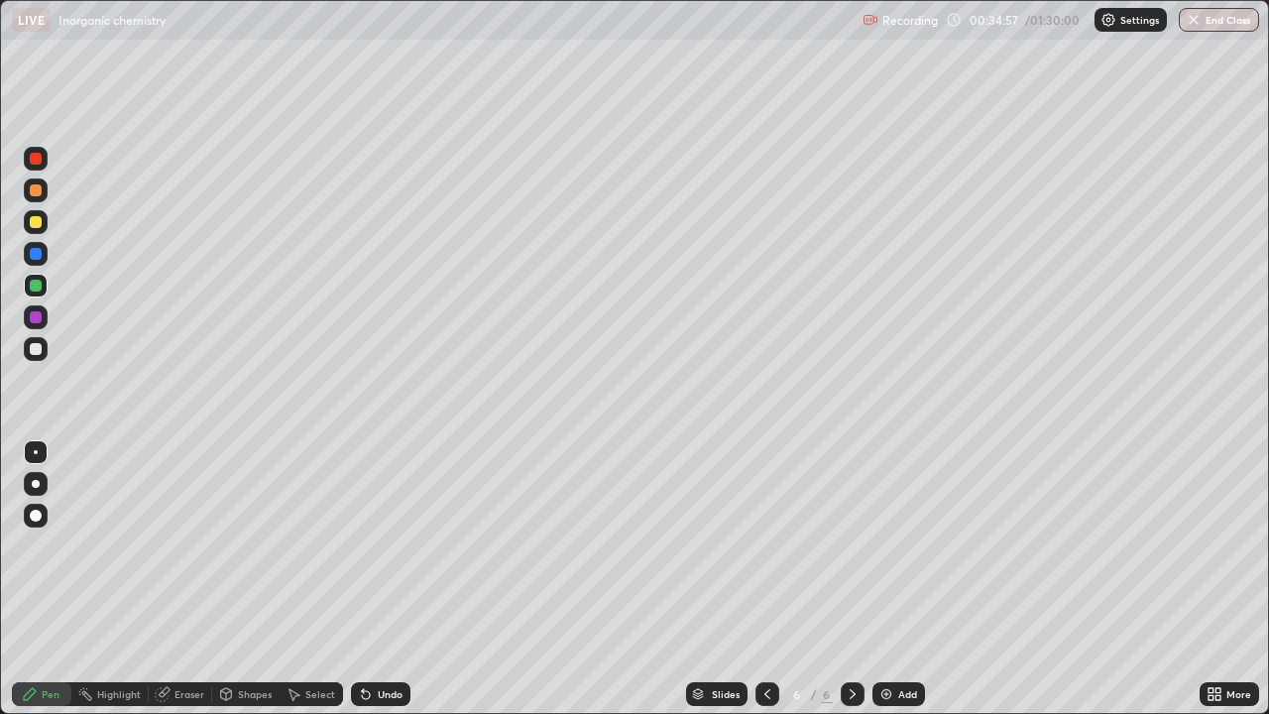
click at [851, 587] on icon at bounding box center [853, 694] width 16 height 16
click at [889, 587] on img at bounding box center [887, 694] width 16 height 16
click at [41, 224] on div at bounding box center [36, 222] width 12 height 12
click at [41, 227] on div at bounding box center [36, 222] width 24 height 24
click at [38, 287] on div at bounding box center [36, 286] width 12 height 12
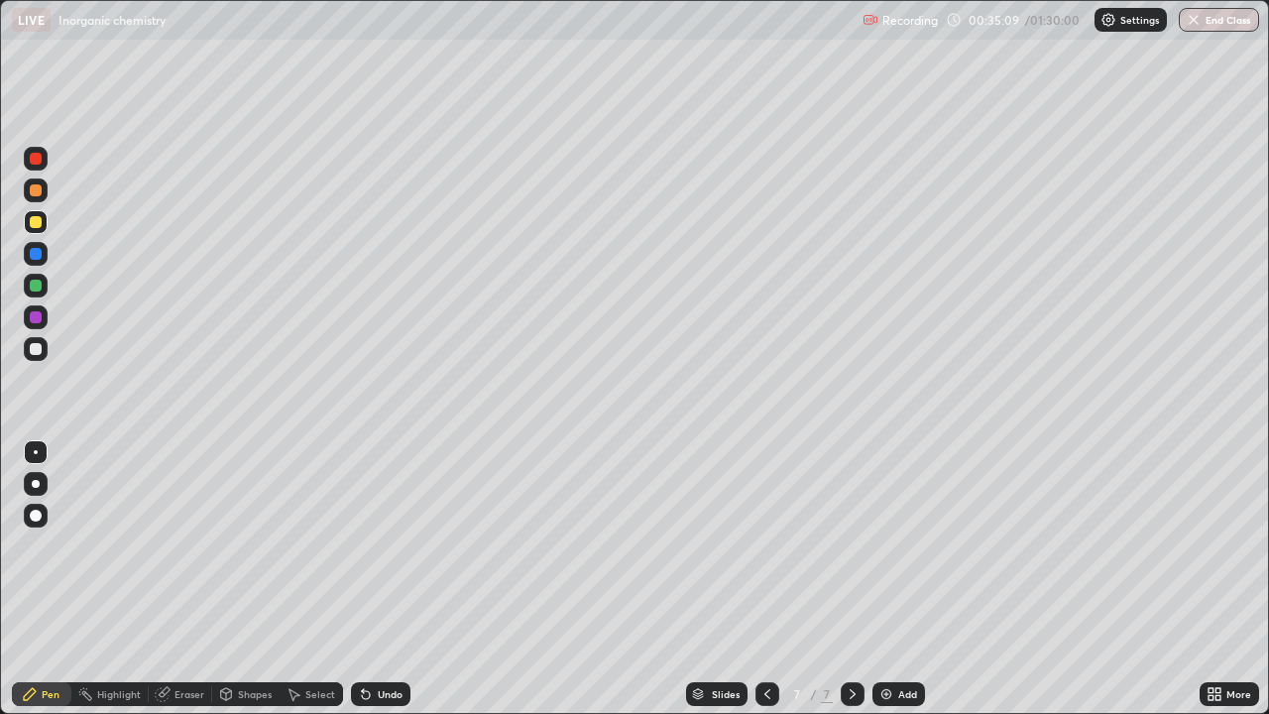
click at [36, 291] on div at bounding box center [36, 286] width 12 height 12
click at [362, 587] on icon at bounding box center [363, 690] width 2 height 2
click at [366, 587] on icon at bounding box center [366, 695] width 8 height 8
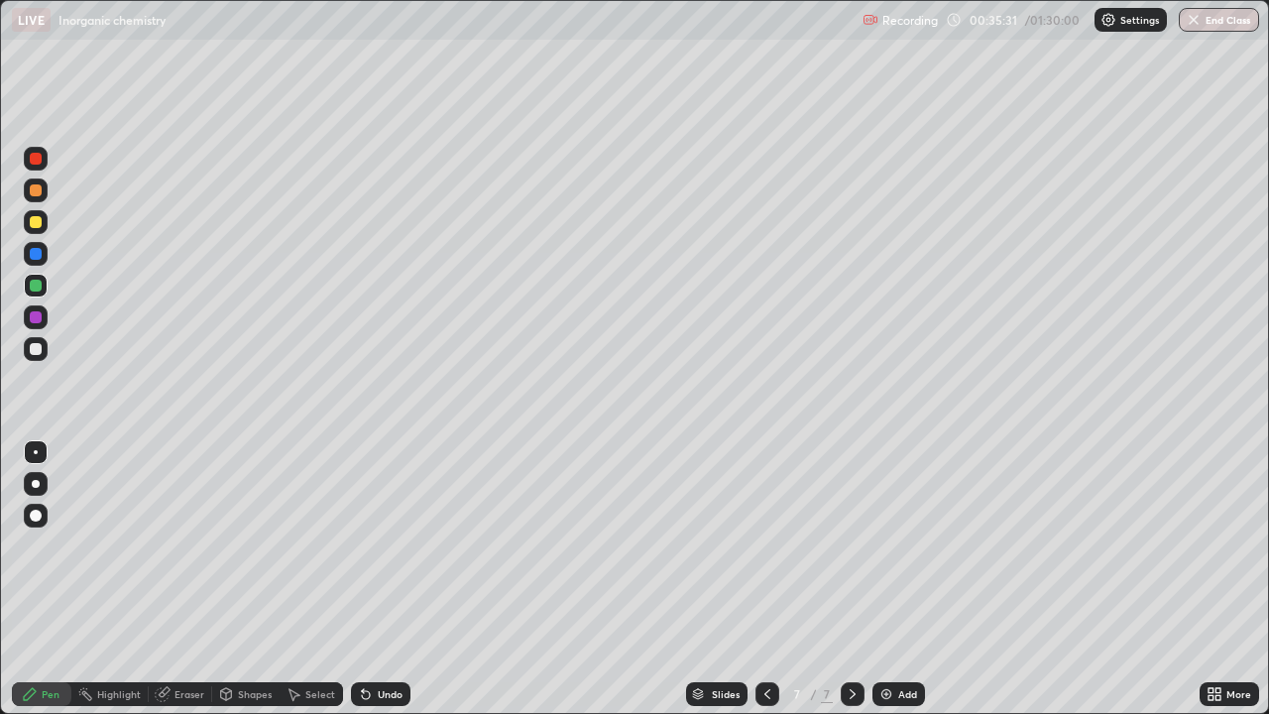
click at [366, 587] on icon at bounding box center [366, 695] width 8 height 8
click at [363, 587] on icon at bounding box center [366, 695] width 8 height 8
click at [369, 587] on icon at bounding box center [366, 694] width 16 height 16
click at [370, 587] on icon at bounding box center [366, 694] width 16 height 16
click at [367, 587] on icon at bounding box center [366, 694] width 16 height 16
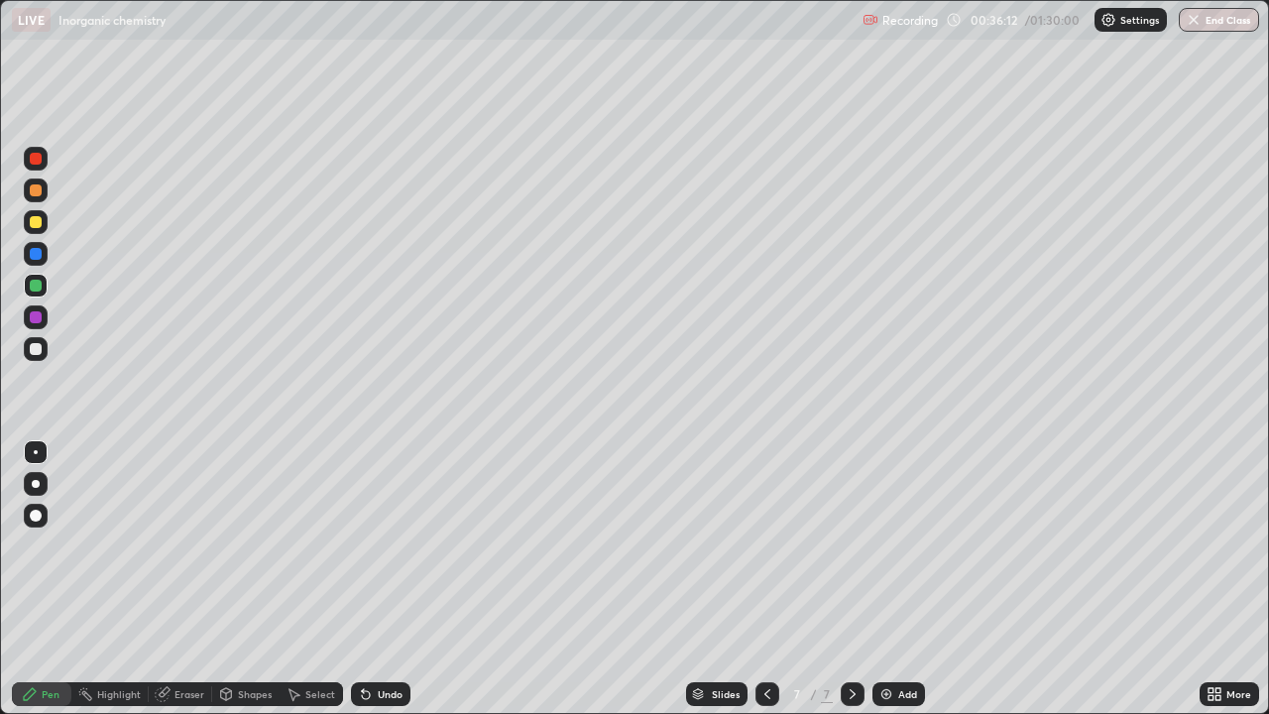
click at [38, 349] on div at bounding box center [36, 349] width 12 height 12
click at [36, 353] on div at bounding box center [36, 349] width 12 height 12
click at [883, 587] on img at bounding box center [887, 694] width 16 height 16
click at [33, 289] on div at bounding box center [36, 286] width 12 height 12
click at [35, 291] on div at bounding box center [36, 286] width 12 height 12
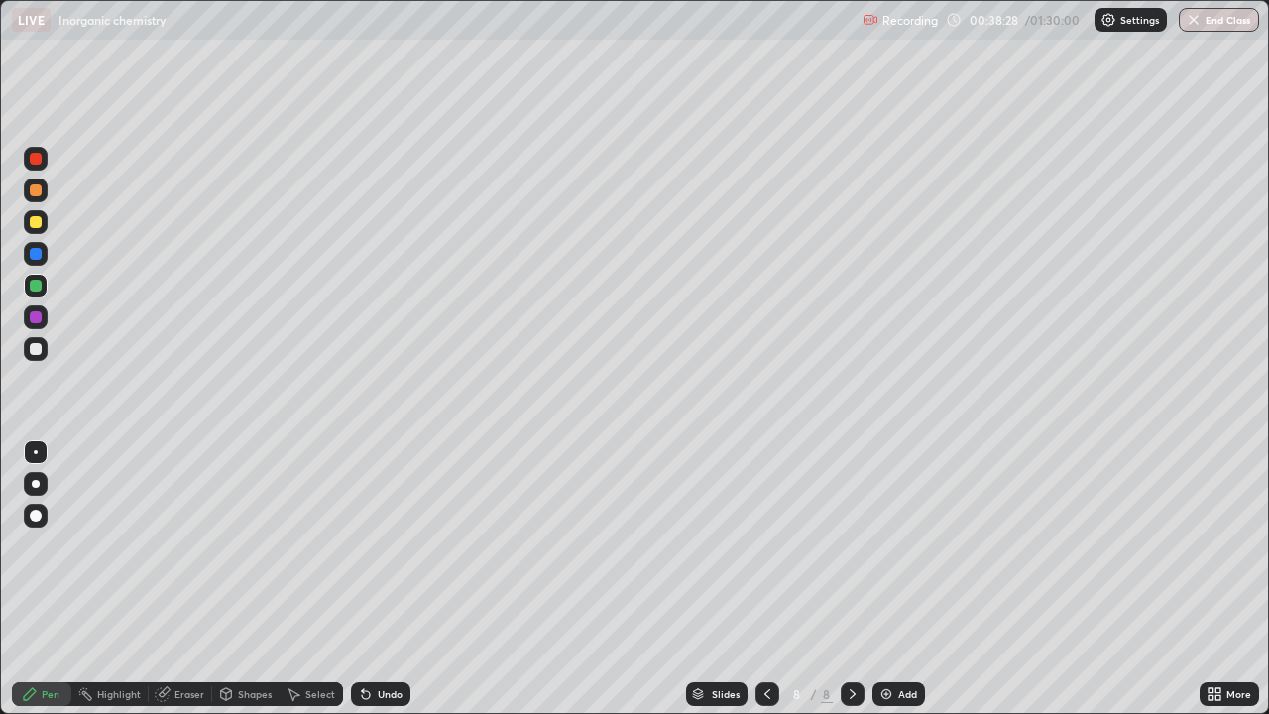
click at [33, 231] on div at bounding box center [36, 222] width 24 height 24
click at [36, 223] on div at bounding box center [36, 222] width 12 height 12
click at [36, 318] on div at bounding box center [36, 317] width 12 height 12
click at [36, 353] on div at bounding box center [36, 349] width 12 height 12
click at [37, 349] on div at bounding box center [36, 349] width 12 height 12
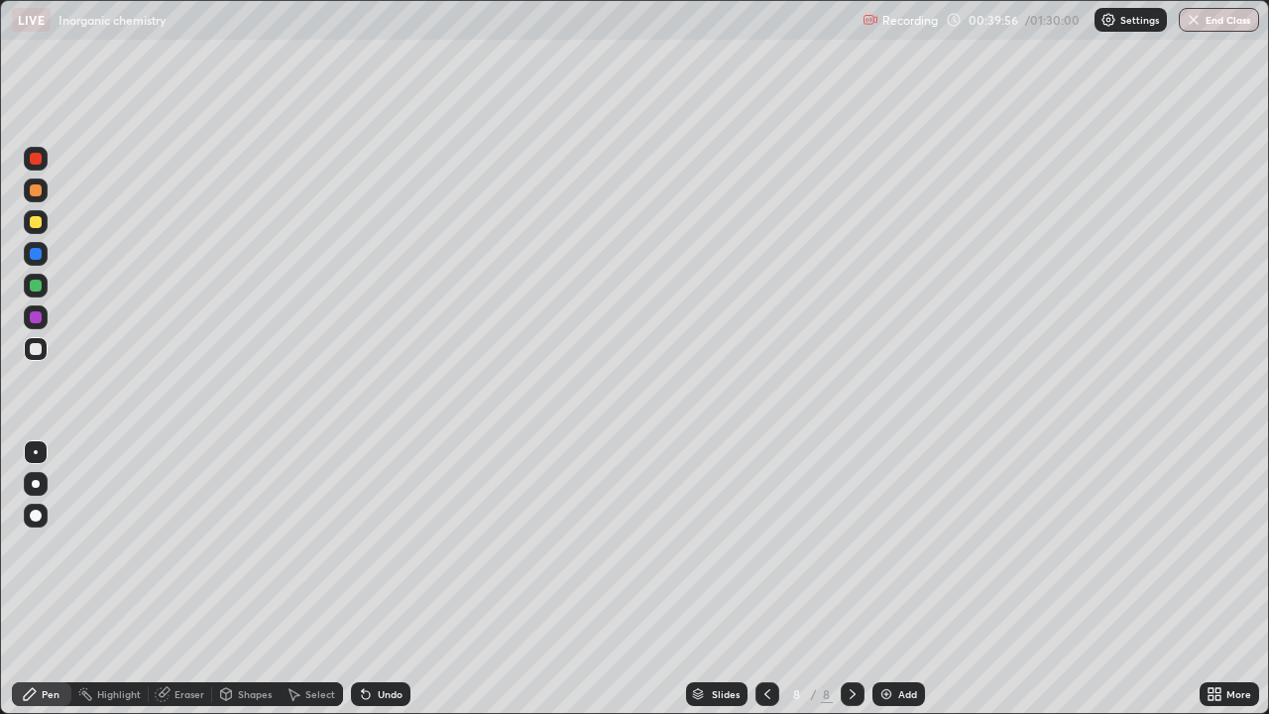
click at [38, 159] on div at bounding box center [36, 159] width 12 height 12
click at [36, 350] on div at bounding box center [36, 349] width 12 height 12
click at [842, 587] on div at bounding box center [853, 694] width 24 height 24
click at [882, 587] on img at bounding box center [887, 694] width 16 height 16
click at [38, 224] on div at bounding box center [36, 222] width 12 height 12
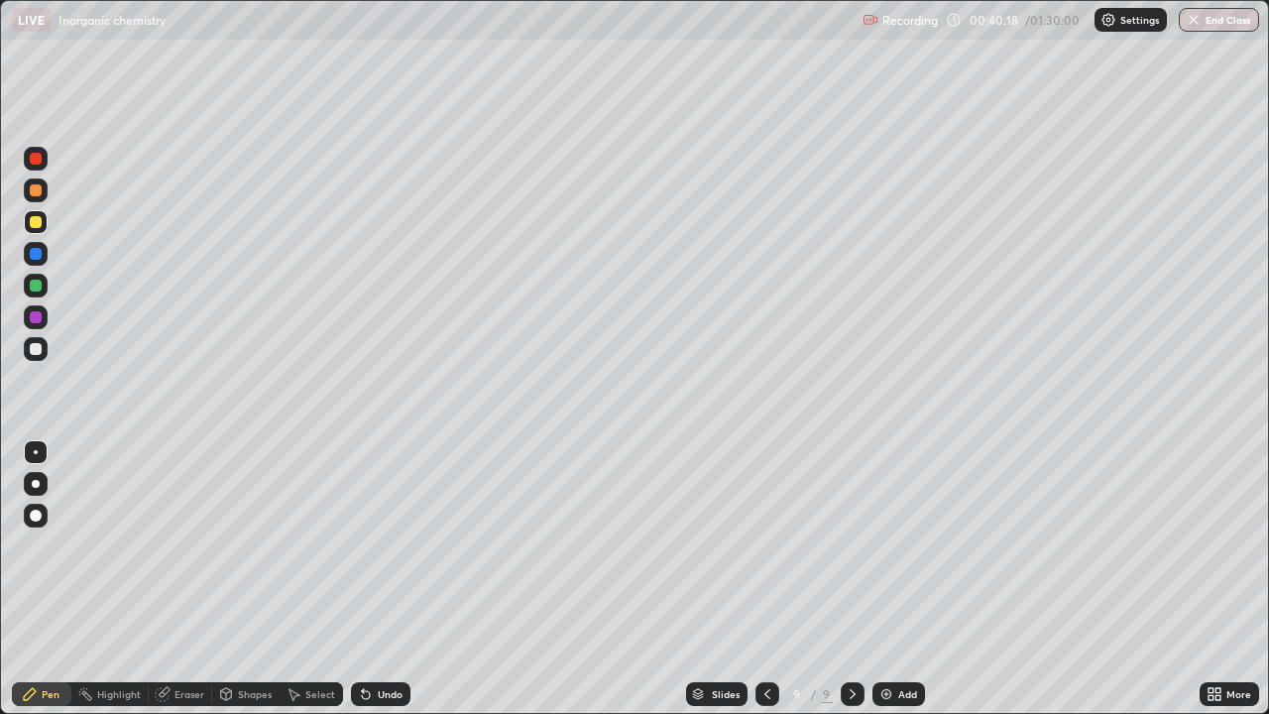
click at [36, 227] on div at bounding box center [36, 222] width 12 height 12
click at [36, 256] on div at bounding box center [36, 254] width 12 height 12
click at [40, 258] on div at bounding box center [36, 254] width 12 height 12
click at [36, 287] on div at bounding box center [36, 286] width 12 height 12
click at [39, 295] on div at bounding box center [36, 286] width 24 height 24
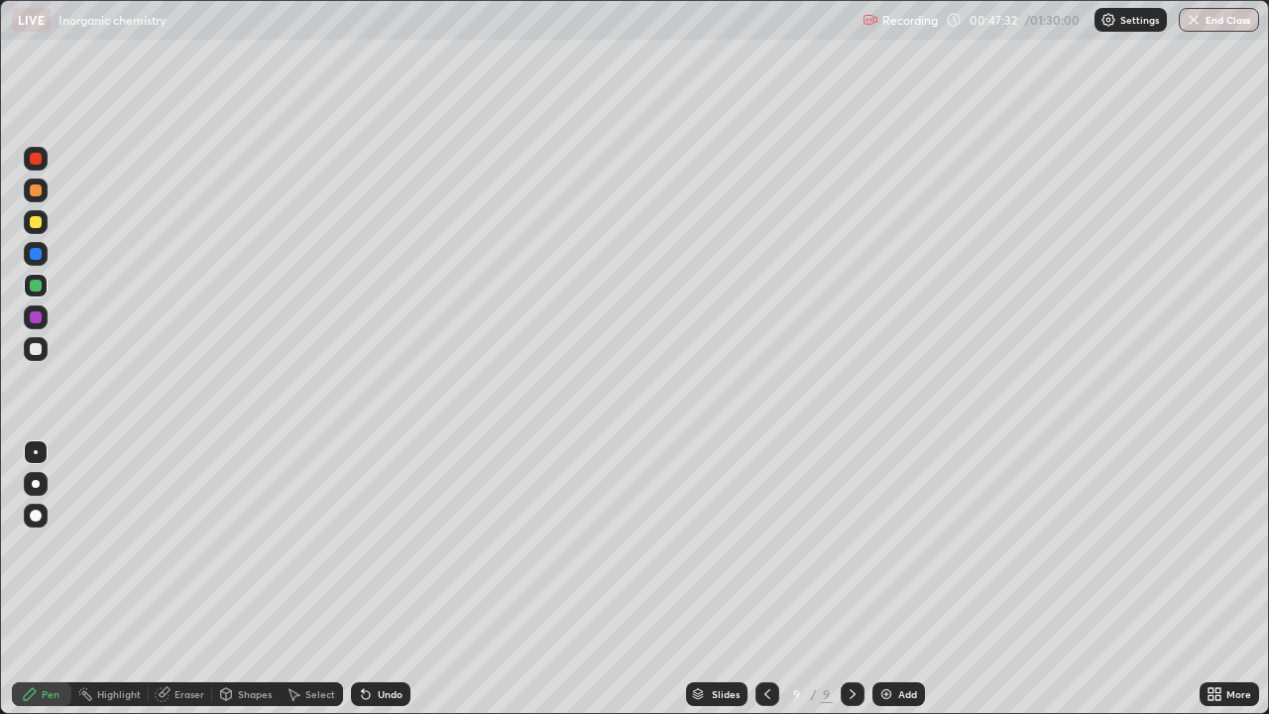
click at [881, 587] on img at bounding box center [887, 694] width 16 height 16
click at [38, 200] on div at bounding box center [36, 190] width 24 height 24
click at [765, 587] on icon at bounding box center [767, 694] width 16 height 16
click at [851, 587] on icon at bounding box center [853, 694] width 16 height 16
click at [40, 225] on div at bounding box center [36, 222] width 12 height 12
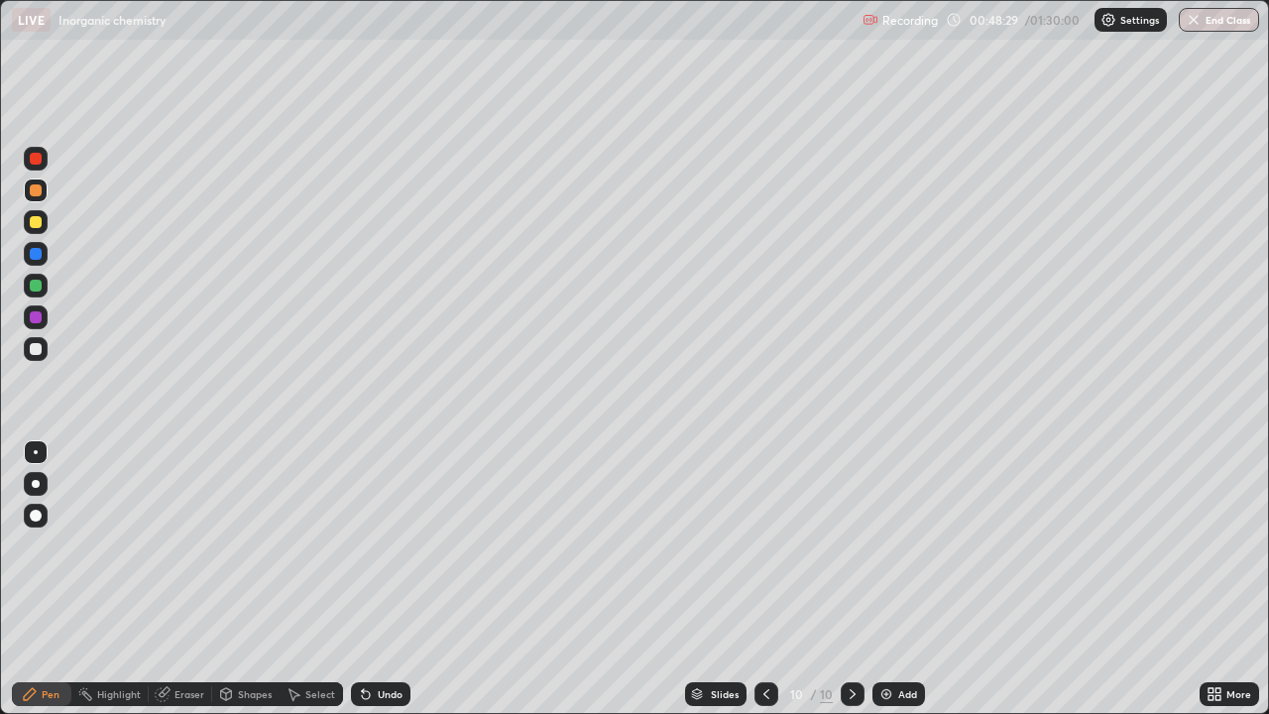
click at [38, 224] on div at bounding box center [36, 222] width 12 height 12
click at [35, 195] on div at bounding box center [36, 190] width 12 height 12
click at [35, 197] on div at bounding box center [36, 190] width 24 height 24
click at [765, 587] on icon at bounding box center [767, 694] width 16 height 16
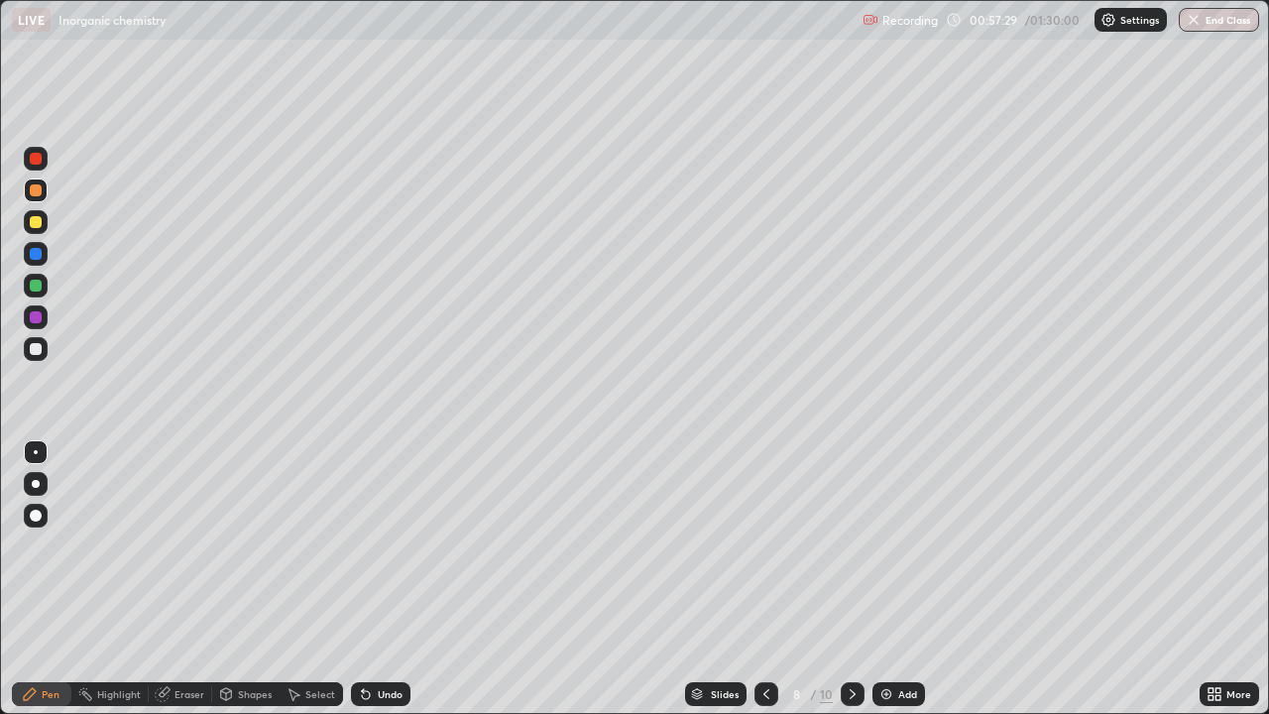
click at [763, 587] on icon at bounding box center [767, 694] width 16 height 16
click at [762, 587] on icon at bounding box center [767, 694] width 16 height 16
click at [763, 587] on icon at bounding box center [767, 694] width 16 height 16
click at [765, 587] on icon at bounding box center [767, 694] width 16 height 16
click at [845, 587] on icon at bounding box center [853, 694] width 16 height 16
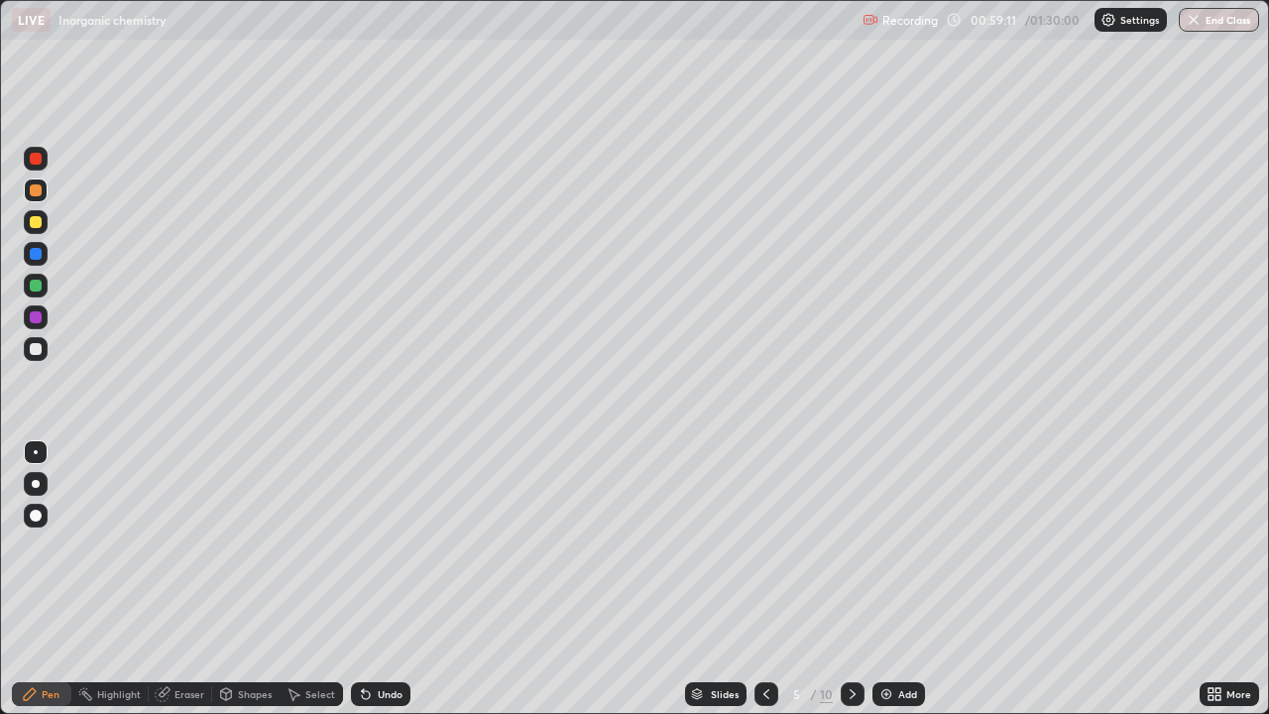
click at [34, 161] on div at bounding box center [36, 159] width 12 height 12
click at [851, 587] on icon at bounding box center [853, 694] width 16 height 16
click at [841, 587] on div at bounding box center [853, 694] width 24 height 24
click at [851, 587] on icon at bounding box center [853, 694] width 16 height 16
click at [849, 587] on icon at bounding box center [853, 694] width 16 height 16
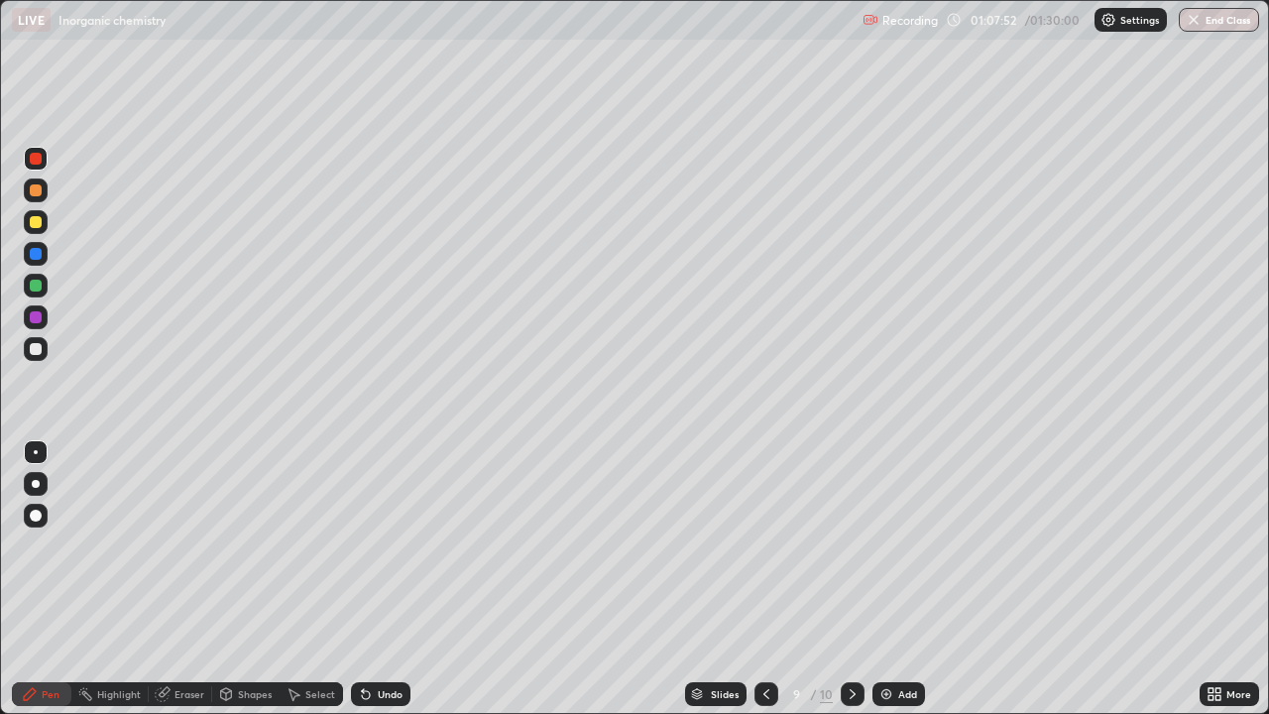
click at [166, 587] on icon at bounding box center [163, 694] width 16 height 16
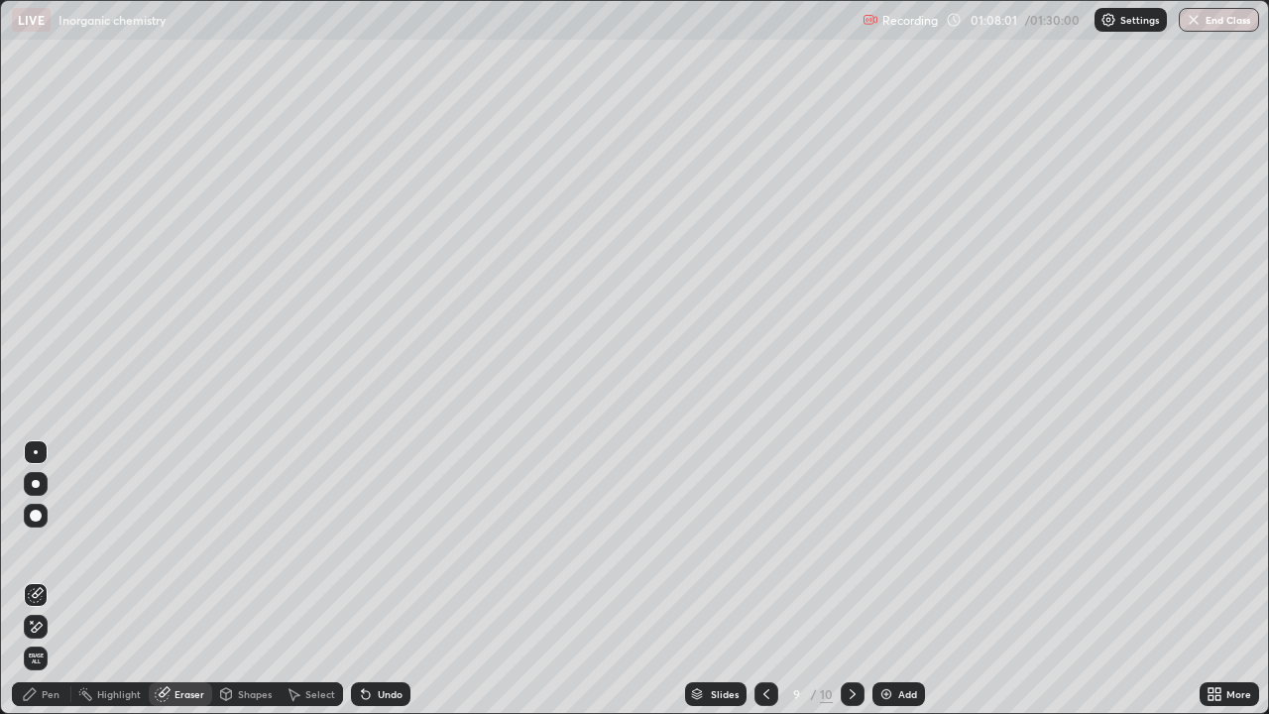
click at [30, 587] on div "Pen" at bounding box center [41, 694] width 59 height 24
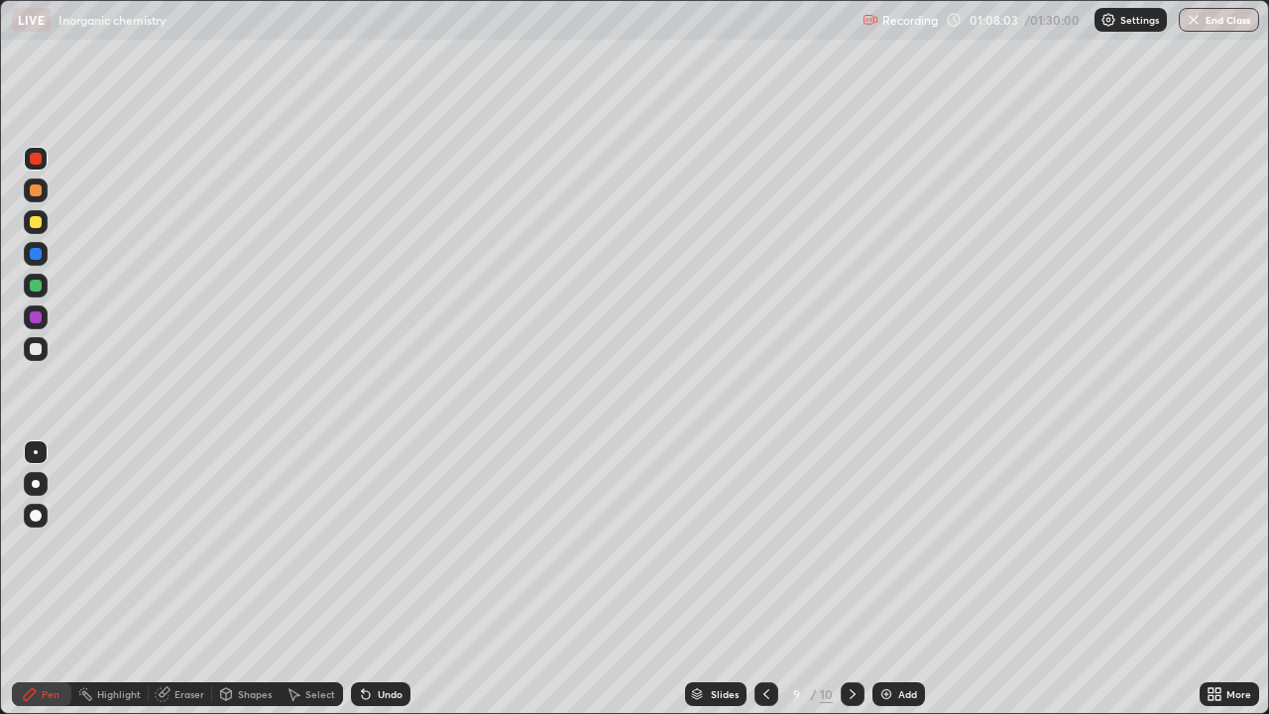
click at [44, 587] on div "Pen" at bounding box center [51, 694] width 18 height 10
click at [36, 289] on div at bounding box center [36, 286] width 12 height 12
click at [845, 587] on icon at bounding box center [853, 694] width 16 height 16
click at [881, 587] on img at bounding box center [887, 694] width 16 height 16
click at [38, 226] on div at bounding box center [36, 222] width 12 height 12
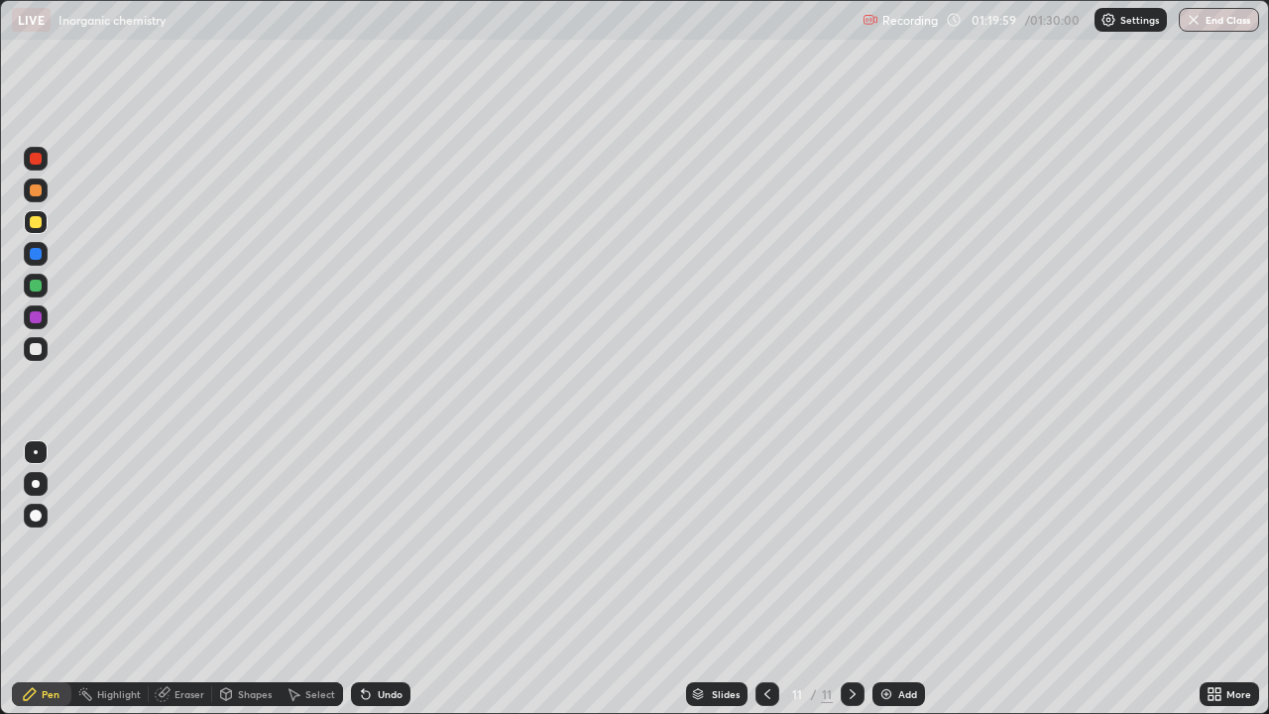
click at [37, 222] on div at bounding box center [36, 222] width 12 height 12
click at [1215, 25] on button "End Class" at bounding box center [1220, 20] width 78 height 24
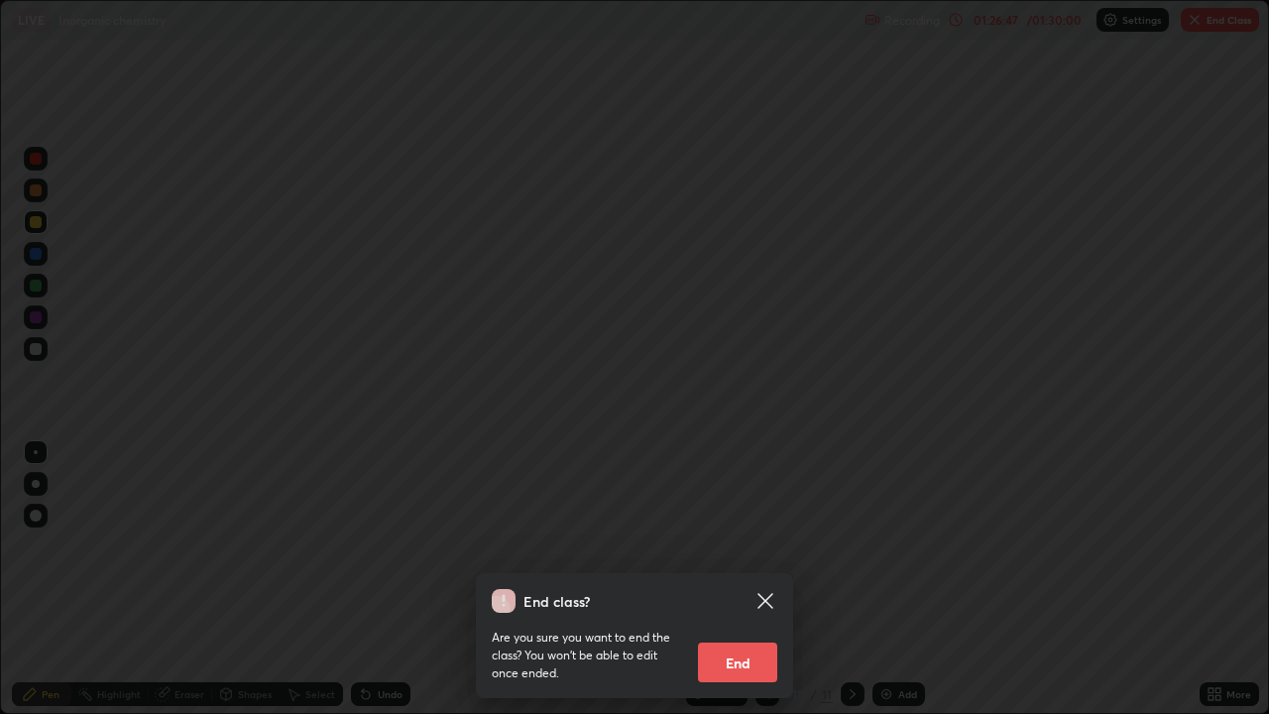
click at [746, 587] on button "End" at bounding box center [737, 663] width 79 height 40
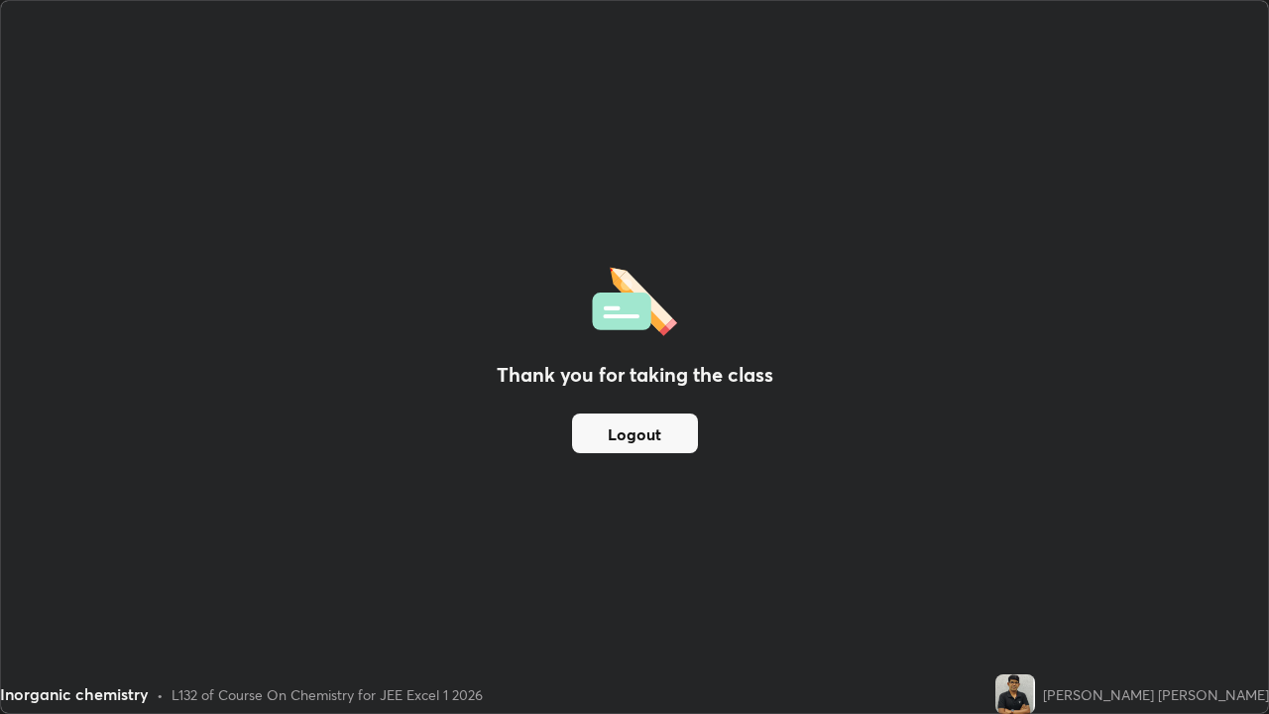
click at [650, 439] on button "Logout" at bounding box center [635, 434] width 126 height 40
click at [659, 434] on button "Logout" at bounding box center [635, 434] width 126 height 40
click at [664, 433] on button "Logout" at bounding box center [635, 434] width 126 height 40
click at [664, 438] on button "Logout" at bounding box center [635, 434] width 126 height 40
